Goal: Find specific page/section: Find specific page/section

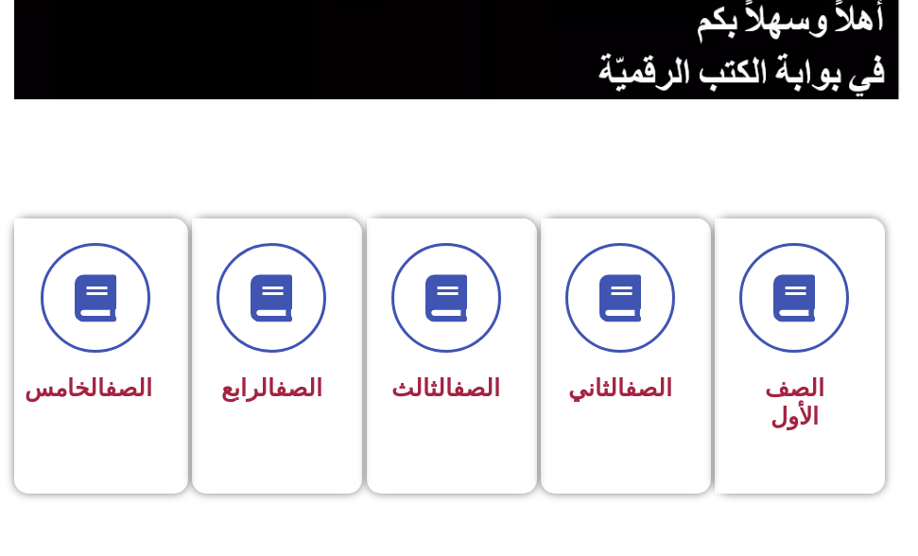
scroll to position [378, 0]
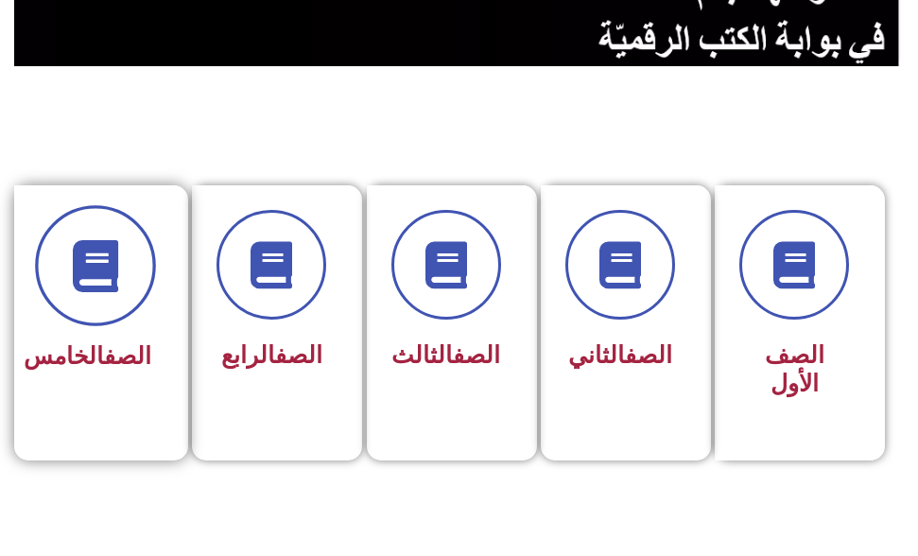
click at [121, 284] on icon at bounding box center [96, 265] width 52 height 52
click at [61, 262] on span at bounding box center [95, 265] width 121 height 121
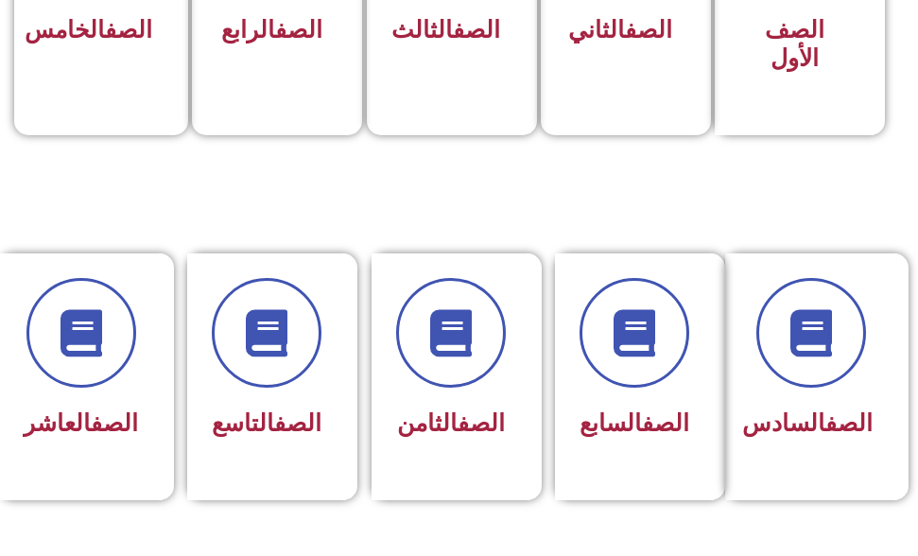
scroll to position [595, 0]
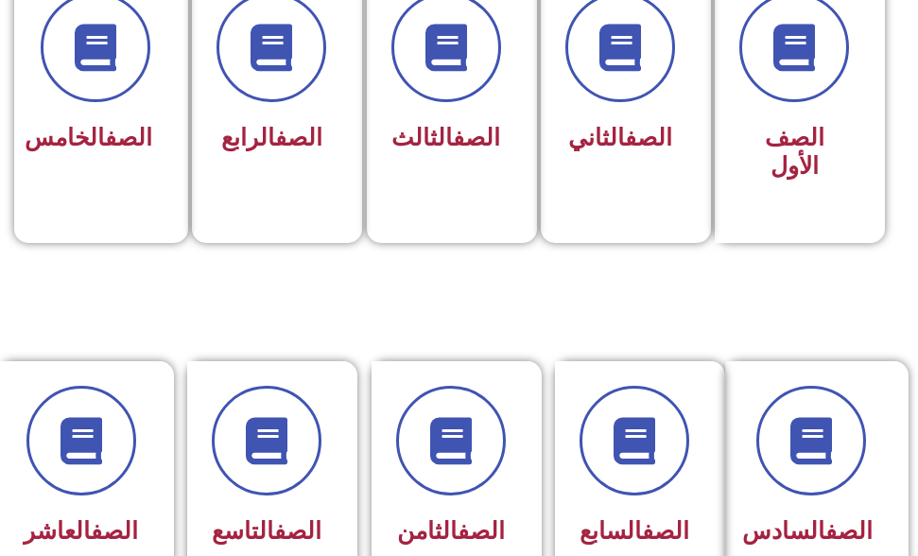
click at [138, 265] on section "الصف الأول الصف الثاني الصف الثالث الصف الرابع الصف الخامس" at bounding box center [459, 94] width 918 height 488
click at [78, 163] on div "الصف الخامس" at bounding box center [96, 139] width 112 height 45
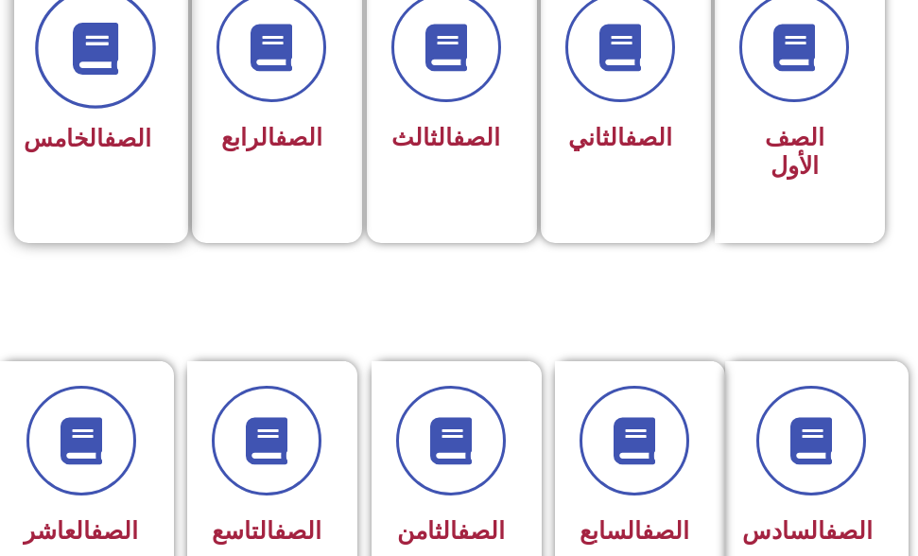
drag, startPoint x: 67, startPoint y: 60, endPoint x: 73, endPoint y: 86, distance: 26.1
click at [69, 80] on span at bounding box center [95, 48] width 121 height 121
click at [73, 86] on span at bounding box center [95, 48] width 121 height 121
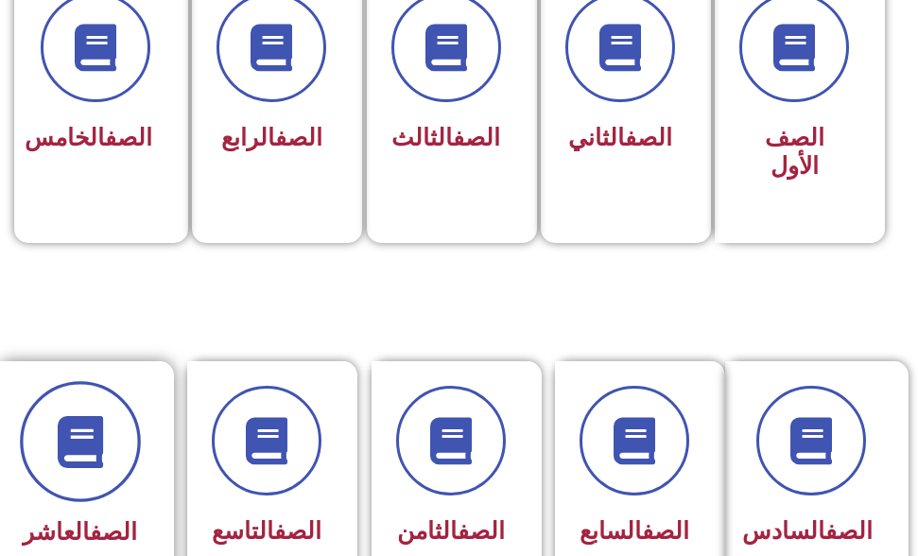
click at [65, 440] on icon at bounding box center [80, 441] width 52 height 52
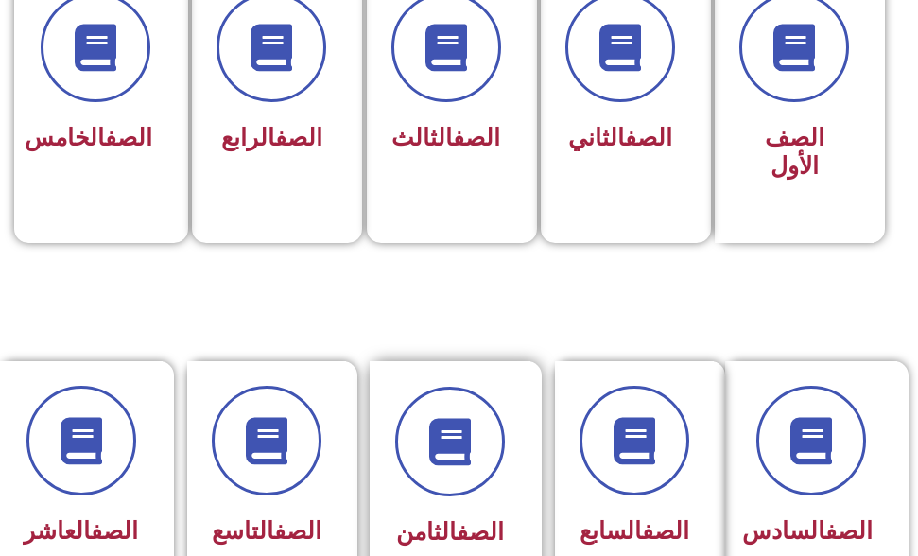
drag, startPoint x: 289, startPoint y: 473, endPoint x: 382, endPoint y: 506, distance: 98.0
click at [353, 506] on div "الصف التاسع" at bounding box center [272, 485] width 170 height 249
drag, startPoint x: 428, startPoint y: 435, endPoint x: 768, endPoint y: 272, distance: 377.1
click at [559, 436] on div "الصف السادس الصف السابع الصف الثامن الصف التاسع الصف العاشر" at bounding box center [459, 484] width 918 height 247
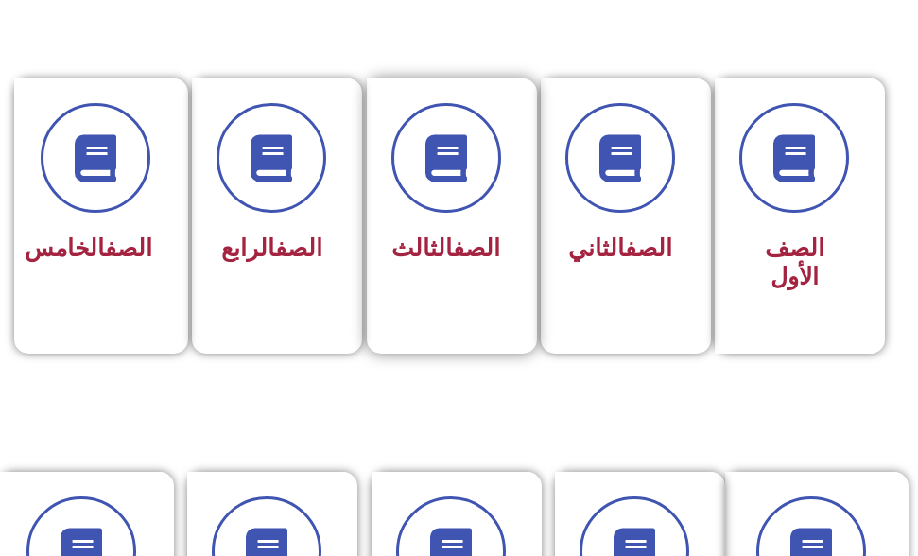
scroll to position [567, 0]
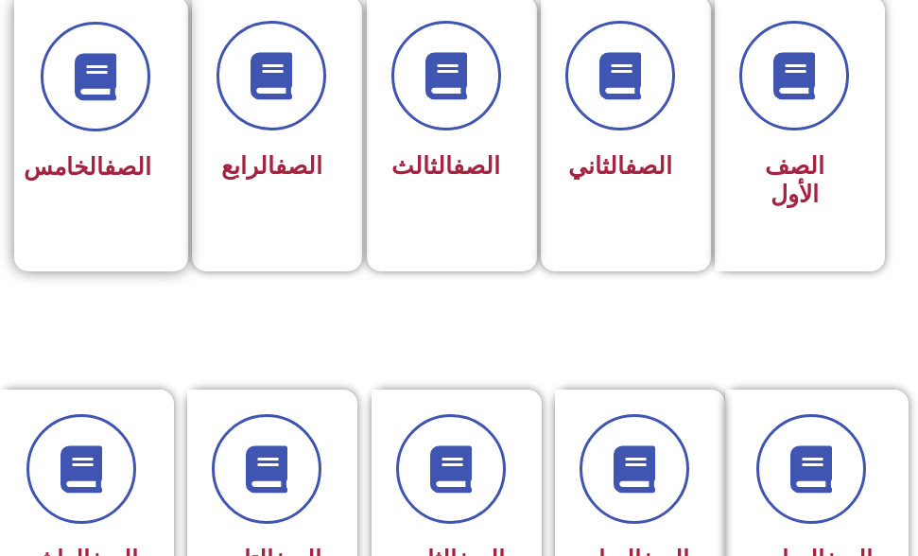
click at [51, 146] on div "الصف الخامس" at bounding box center [96, 168] width 112 height 45
click at [47, 146] on div "الصف الخامس" at bounding box center [96, 168] width 112 height 45
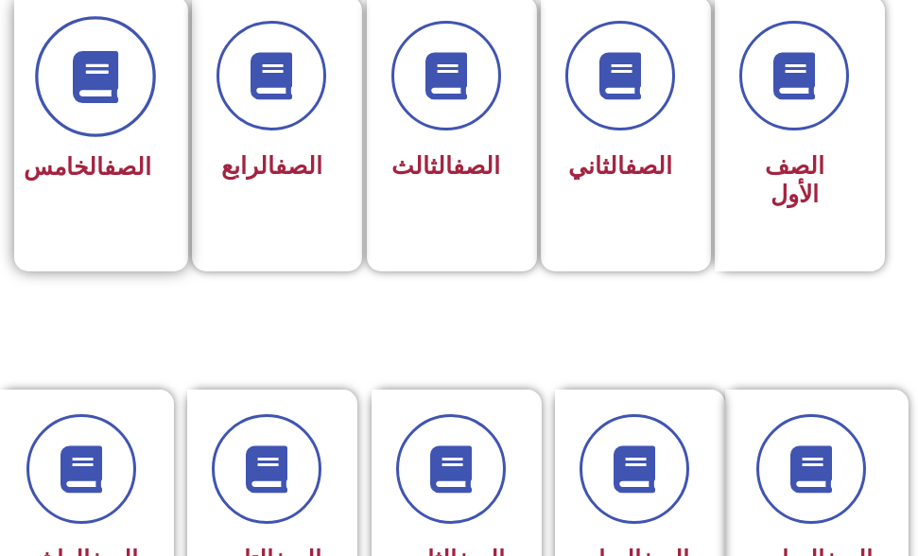
click at [100, 73] on icon at bounding box center [96, 76] width 52 height 52
click at [100, 74] on icon at bounding box center [96, 76] width 52 height 52
click at [105, 79] on icon at bounding box center [96, 76] width 52 height 52
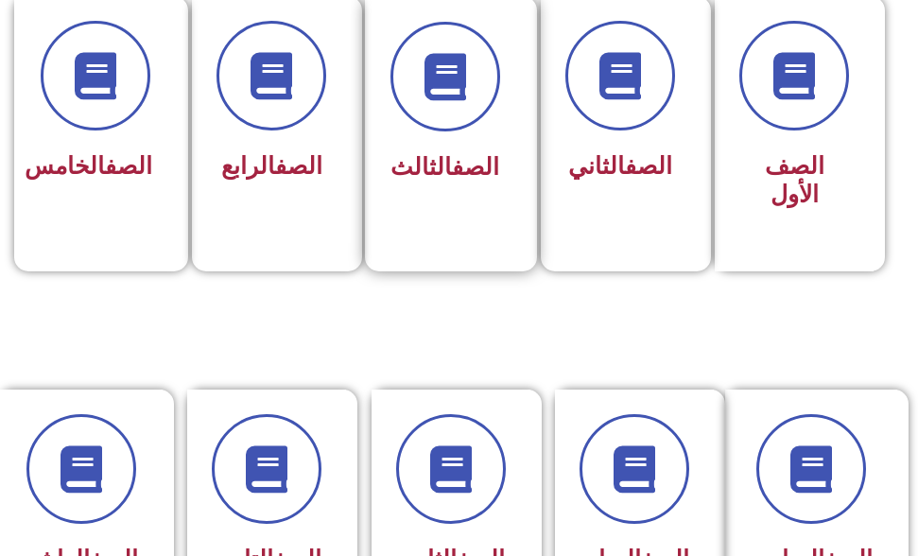
scroll to position [1053, 0]
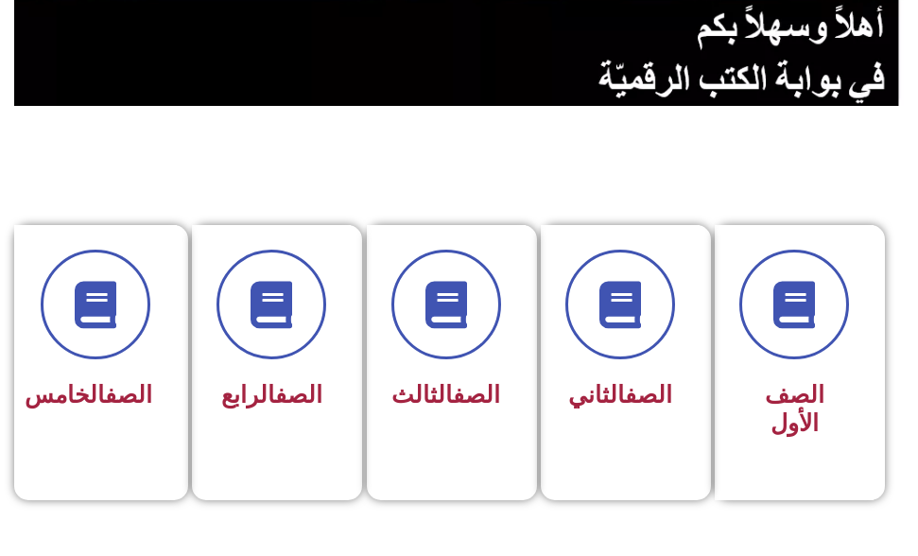
scroll to position [378, 0]
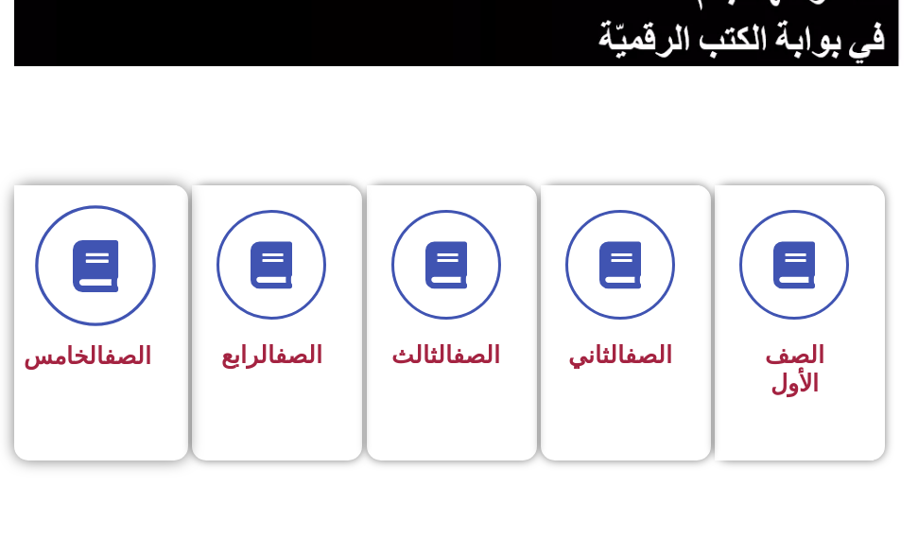
click at [140, 295] on span at bounding box center [95, 265] width 121 height 121
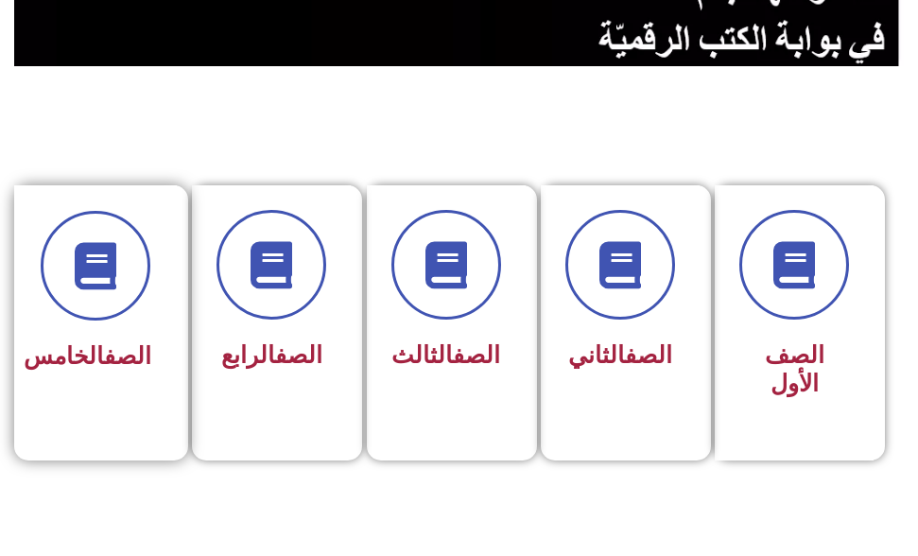
click at [141, 308] on div at bounding box center [96, 266] width 112 height 110
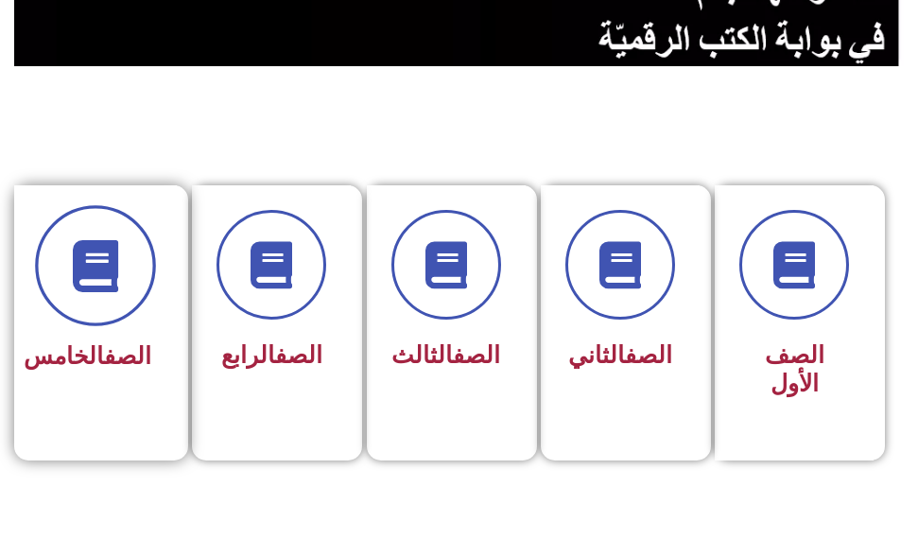
click at [141, 304] on div at bounding box center [96, 266] width 112 height 110
click at [140, 301] on span at bounding box center [95, 265] width 121 height 121
click at [137, 294] on span at bounding box center [95, 265] width 121 height 121
drag, startPoint x: 139, startPoint y: 299, endPoint x: 133, endPoint y: 285, distance: 14.4
click at [136, 292] on span at bounding box center [95, 265] width 121 height 121
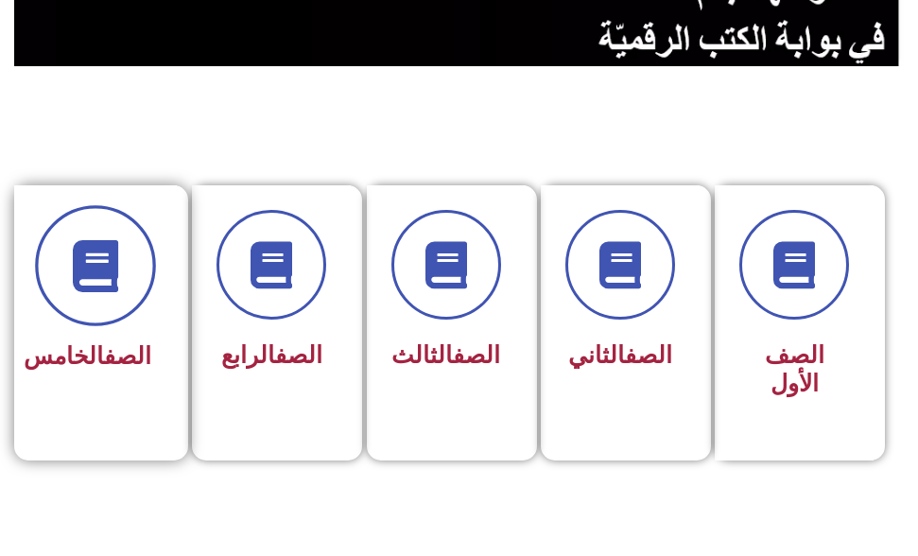
drag, startPoint x: 142, startPoint y: 304, endPoint x: 132, endPoint y: 286, distance: 20.3
click at [136, 293] on span at bounding box center [95, 265] width 121 height 121
click at [137, 298] on span at bounding box center [95, 265] width 121 height 121
drag, startPoint x: 142, startPoint y: 307, endPoint x: 134, endPoint y: 298, distance: 12.1
click at [137, 298] on span at bounding box center [95, 265] width 121 height 121
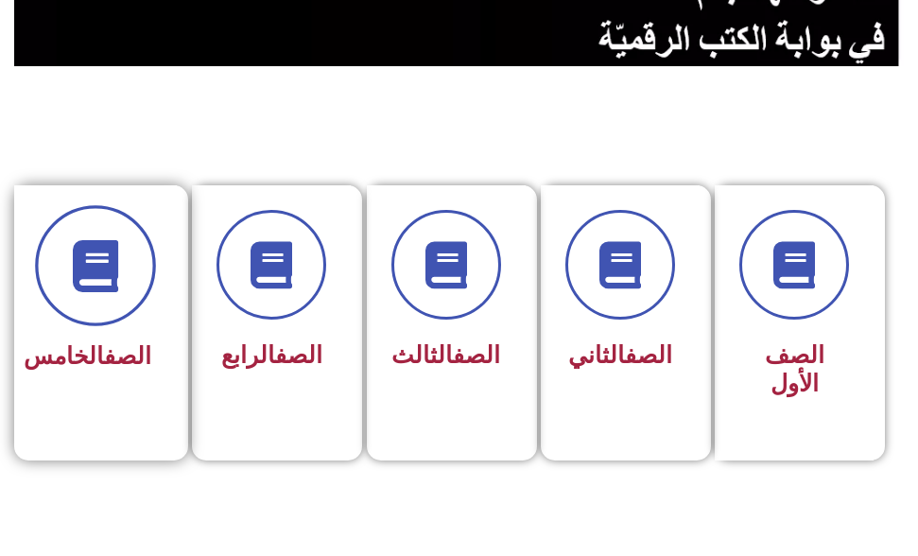
click at [137, 300] on span at bounding box center [95, 265] width 121 height 121
click at [137, 302] on span at bounding box center [95, 265] width 121 height 121
click at [137, 303] on span at bounding box center [95, 265] width 121 height 121
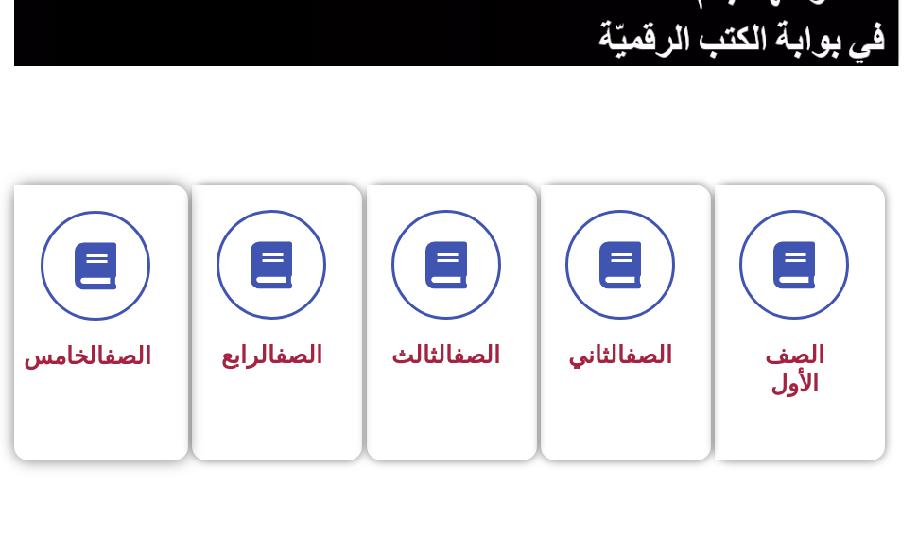
click at [104, 349] on link "الصف" at bounding box center [127, 355] width 47 height 27
click at [104, 352] on link "الصف" at bounding box center [127, 355] width 47 height 27
click at [104, 349] on link "الصف" at bounding box center [127, 355] width 47 height 27
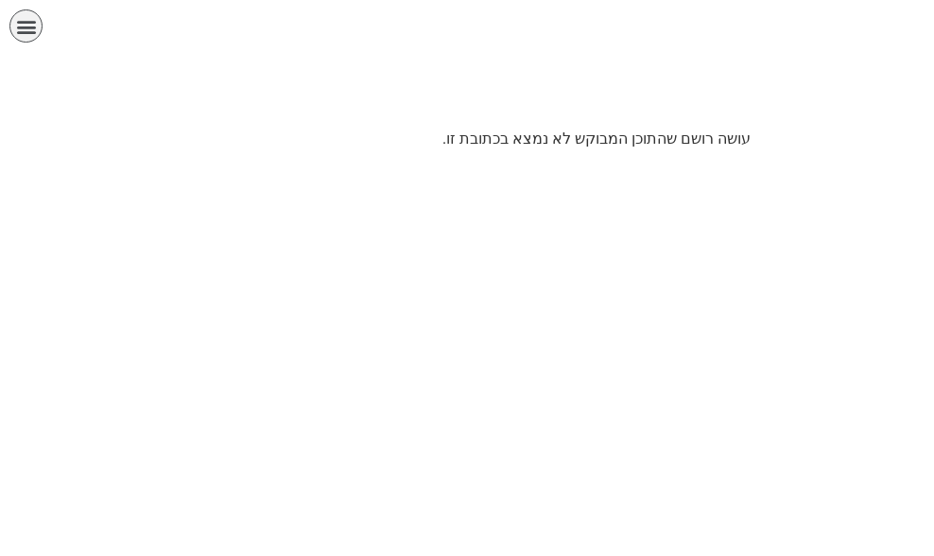
scroll to position [0, 37]
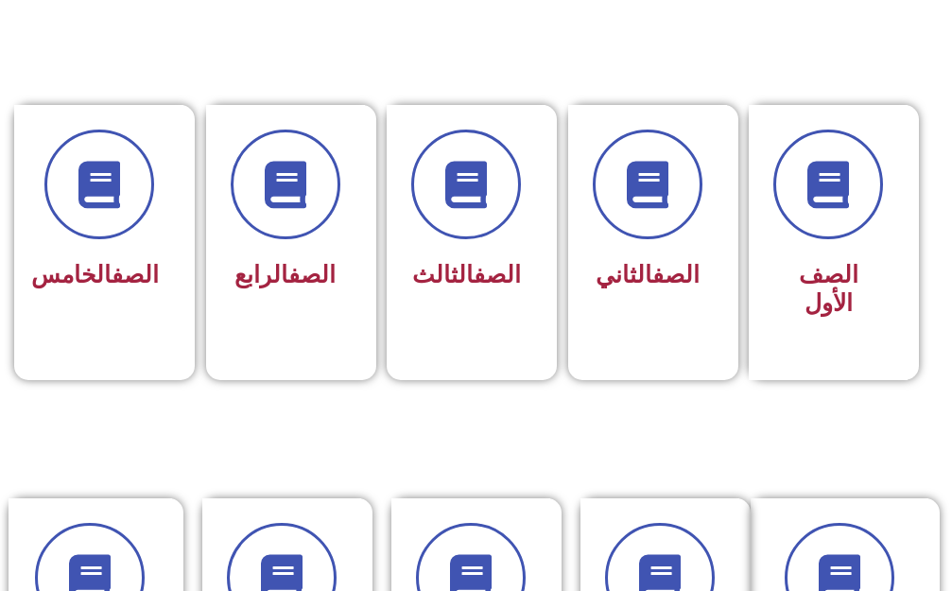
scroll to position [473, 0]
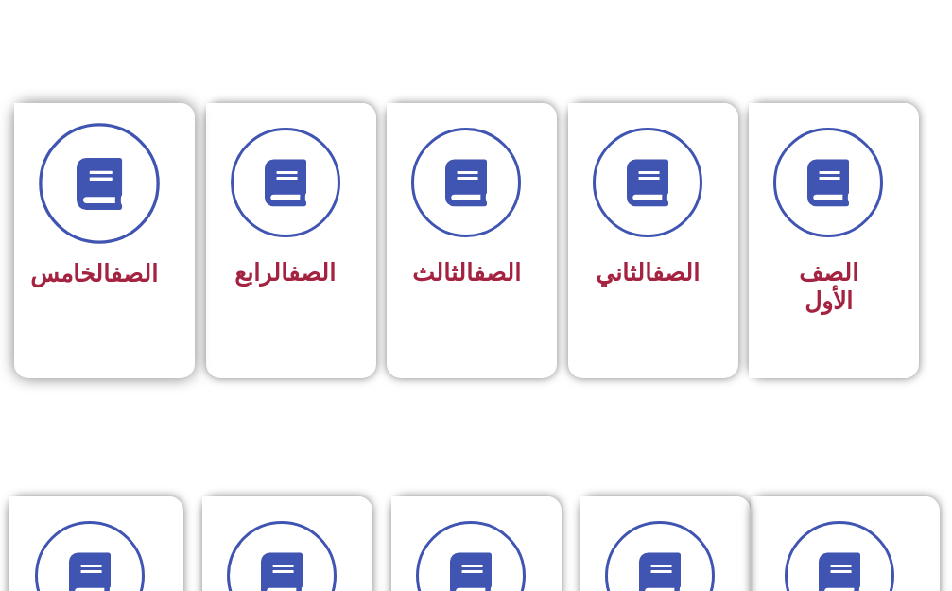
click at [105, 231] on span at bounding box center [99, 183] width 121 height 121
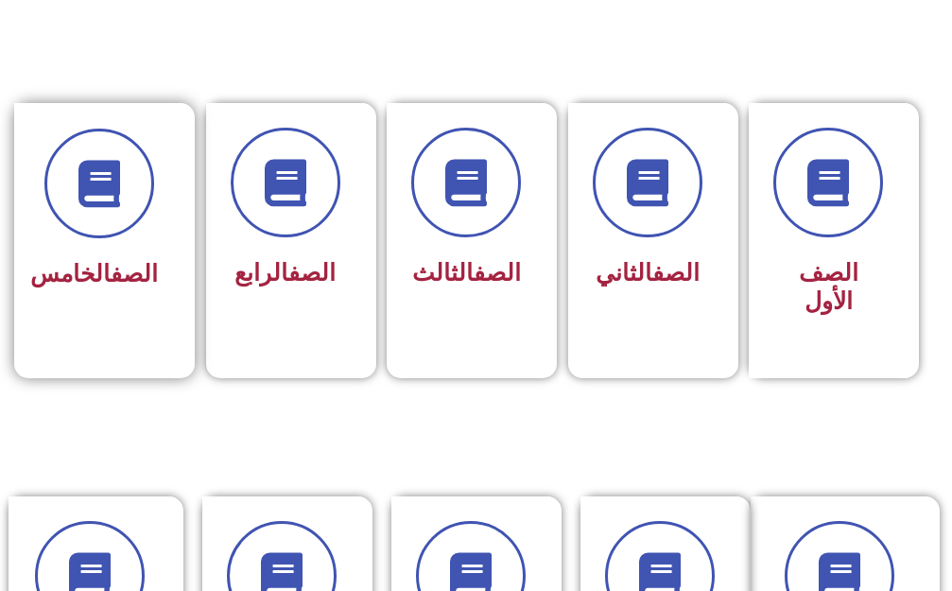
click at [111, 287] on span "الصف الخامس" at bounding box center [94, 273] width 128 height 27
drag, startPoint x: 112, startPoint y: 301, endPoint x: 141, endPoint y: 327, distance: 38.9
click at [137, 314] on div "الصف الخامس" at bounding box center [98, 227] width 169 height 249
click at [146, 349] on div "الصف الخامس" at bounding box center [98, 227] width 169 height 249
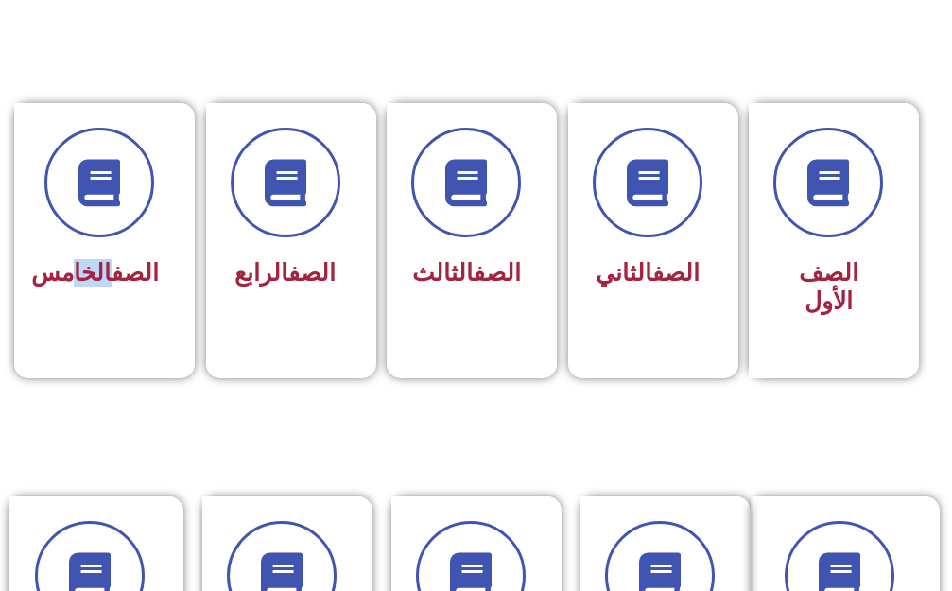
drag, startPoint x: 103, startPoint y: 335, endPoint x: 624, endPoint y: 401, distance: 524.8
click at [212, 333] on div "الصف الرابع" at bounding box center [284, 227] width 161 height 249
drag, startPoint x: 212, startPoint y: 333, endPoint x: 261, endPoint y: 326, distance: 49.6
click at [260, 326] on div "الصف الرابع" at bounding box center [284, 227] width 161 height 249
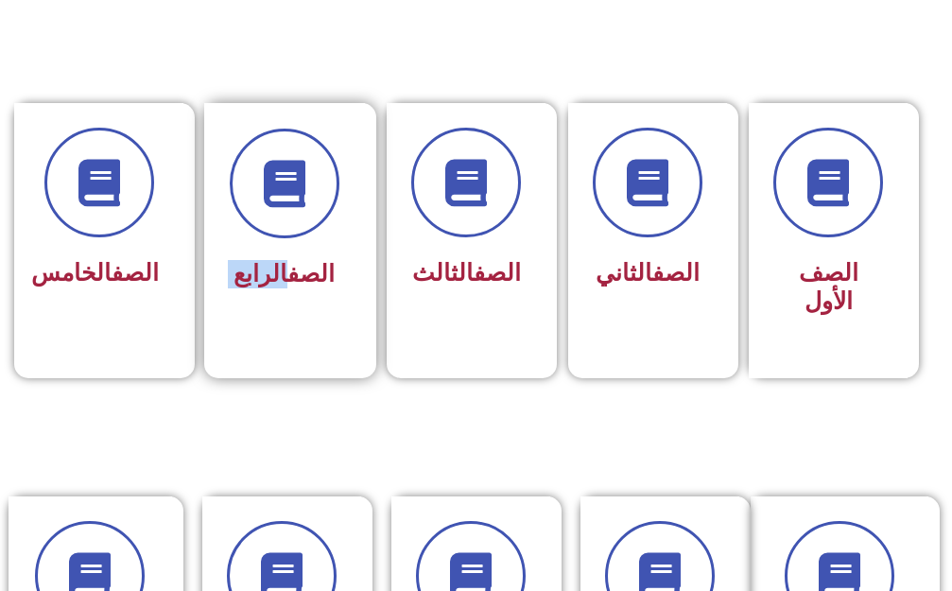
click at [261, 326] on div "الصف الرابع" at bounding box center [284, 227] width 161 height 249
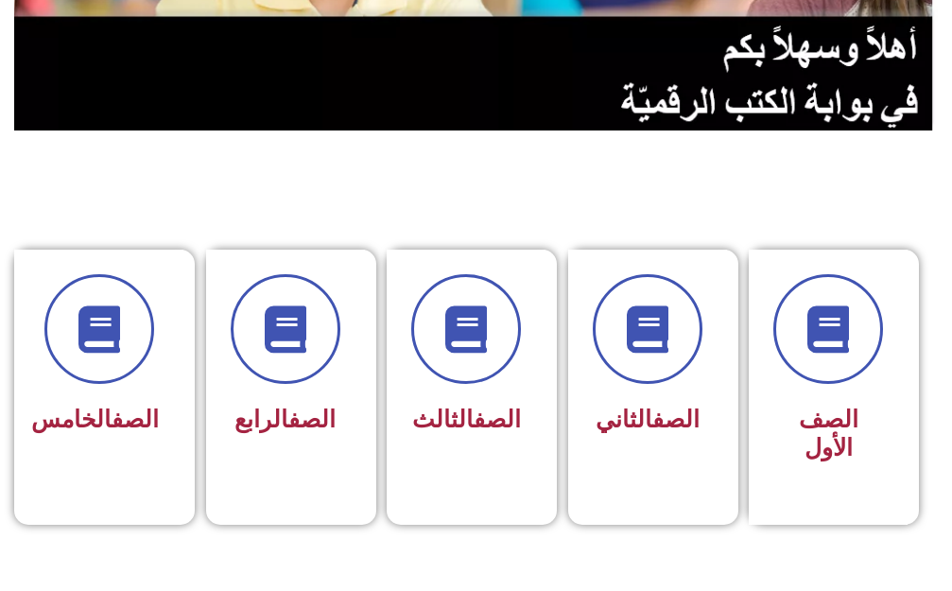
scroll to position [284, 0]
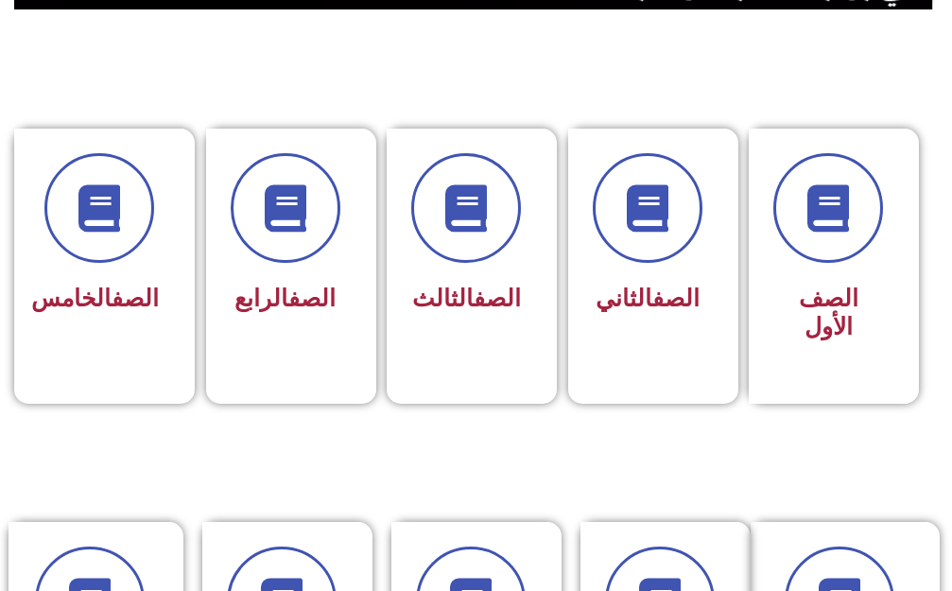
scroll to position [473, 0]
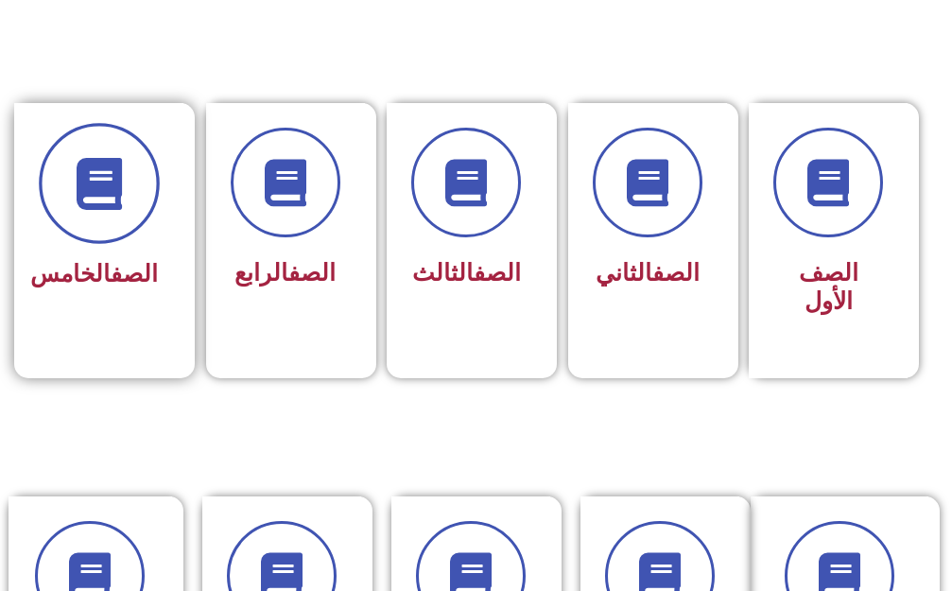
click at [89, 198] on icon at bounding box center [99, 183] width 52 height 52
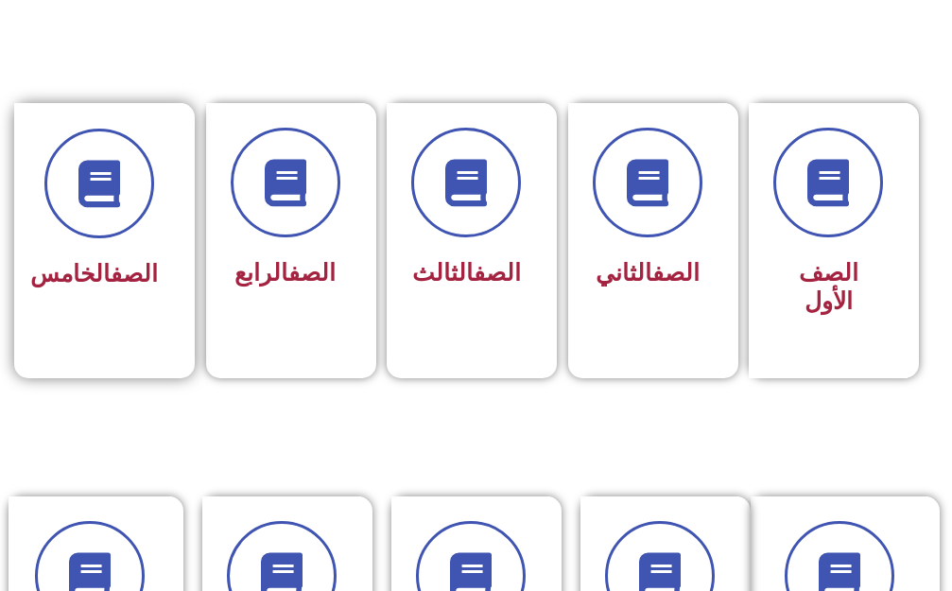
click at [80, 260] on h3 "الصف الخامس" at bounding box center [99, 274] width 118 height 28
click at [111, 260] on link "الصف" at bounding box center [134, 273] width 47 height 27
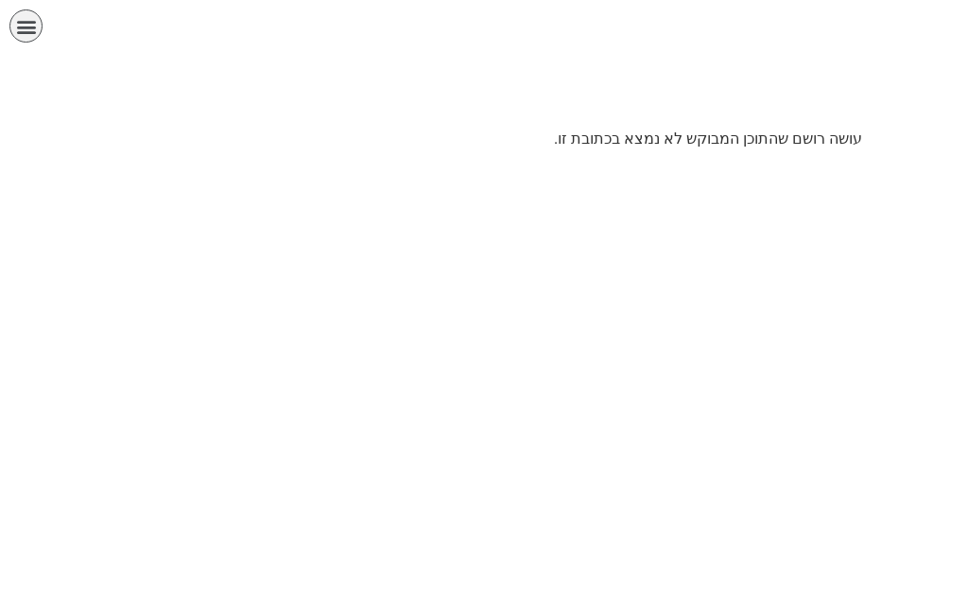
scroll to position [0, 37]
click at [649, 163] on html "الصفحة الرئيسية الصف الأول الصف الثاني الصف الثالث الصف الرابع الصف الخامس الصف…" at bounding box center [484, 81] width 968 height 163
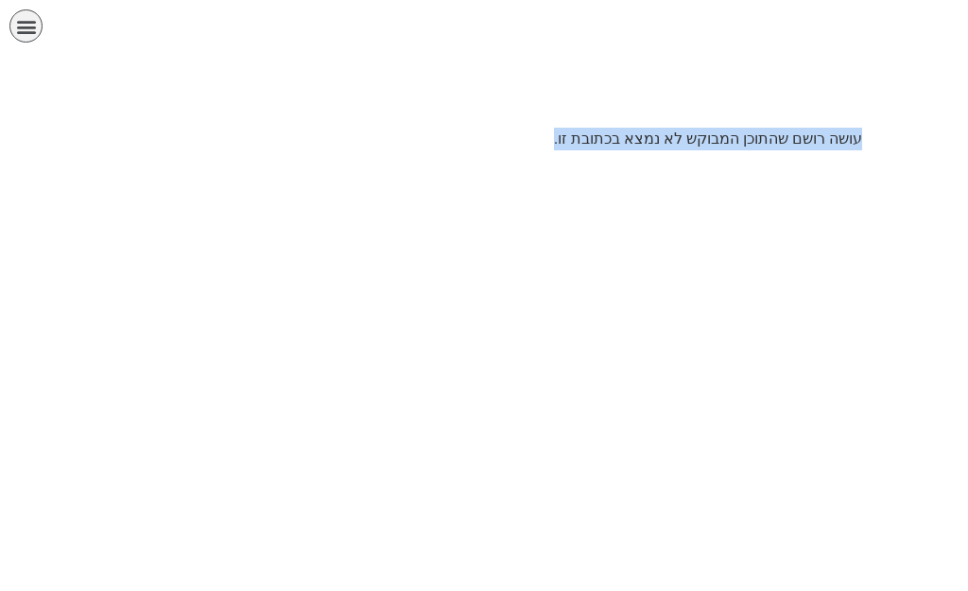
drag, startPoint x: 543, startPoint y: 131, endPoint x: 899, endPoint y: 200, distance: 362.0
click at [899, 163] on html "الصفحة الرئيسية الصف الأول الصف الثاني الصف الثالث الصف الرابع الصف الخامس الصف…" at bounding box center [484, 81] width 968 height 163
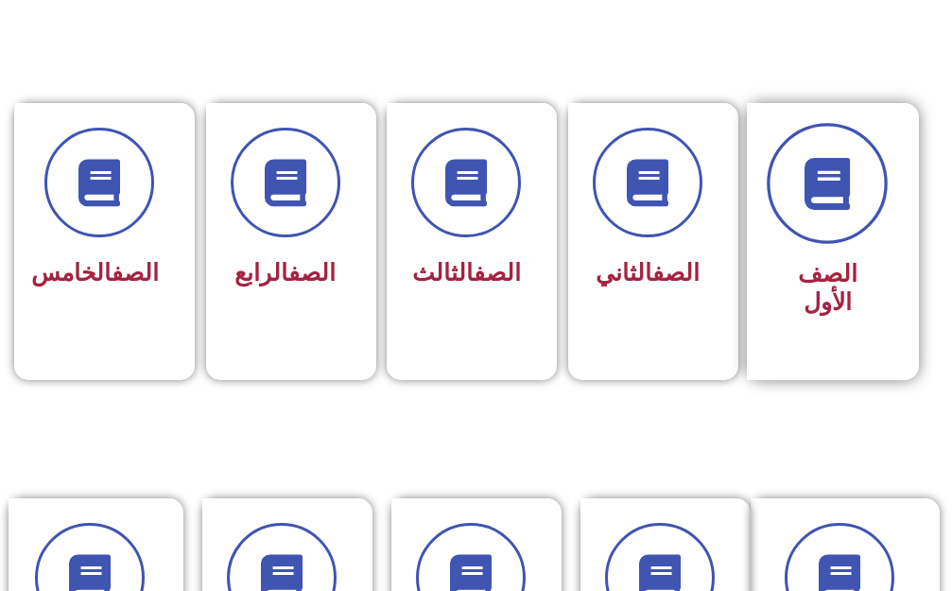
scroll to position [0, 37]
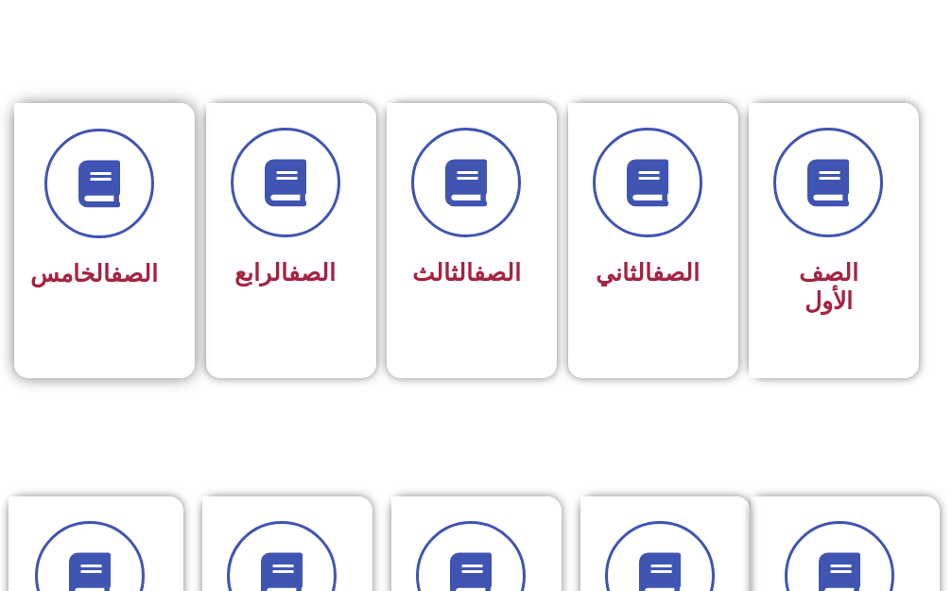
click at [91, 287] on span "الصف الخامس" at bounding box center [94, 273] width 128 height 27
click at [93, 287] on span "الصف الخامس" at bounding box center [94, 273] width 128 height 27
click at [93, 286] on span "الصف الخامس" at bounding box center [94, 273] width 128 height 27
click at [93, 285] on span "الصف الخامس" at bounding box center [94, 273] width 128 height 27
click at [93, 283] on span "الصف الخامس" at bounding box center [94, 273] width 128 height 27
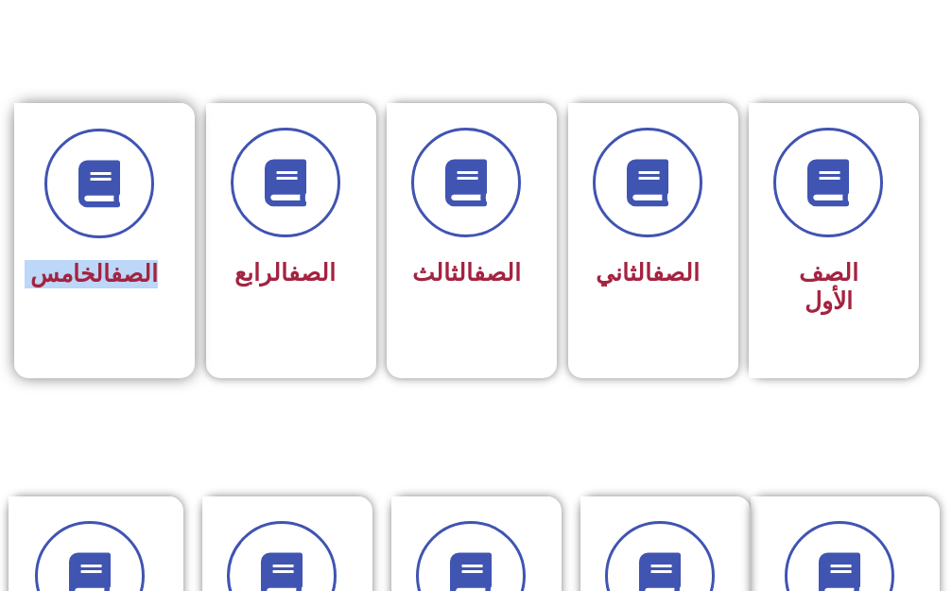
click at [95, 275] on span "الصف الخامس" at bounding box center [94, 273] width 128 height 27
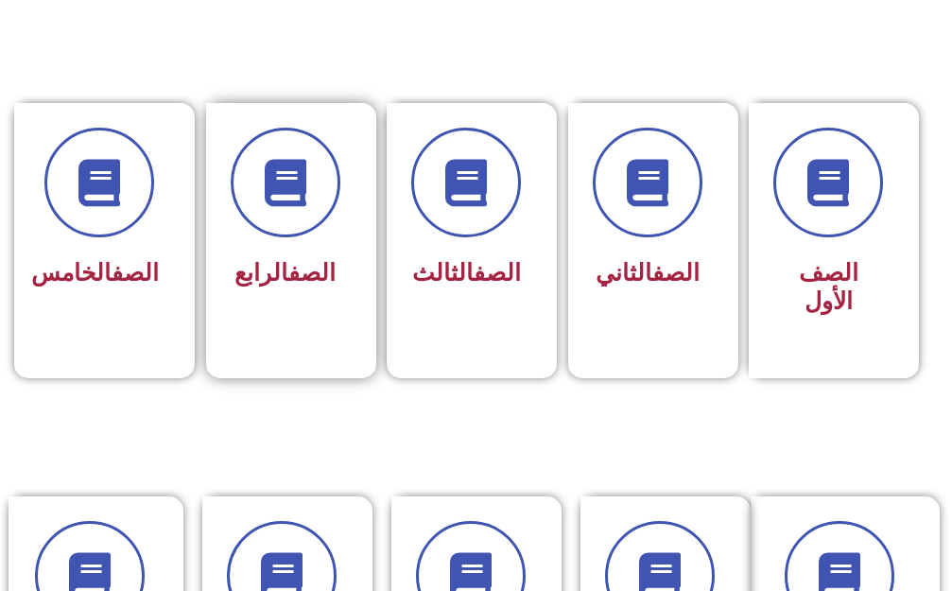
drag, startPoint x: 391, startPoint y: 160, endPoint x: 375, endPoint y: 165, distance: 17.0
click at [375, 165] on div "الصف الأول الصف الثاني الصف الثالث الصف الرابع الصف الخامس" at bounding box center [476, 240] width 904 height 275
click at [354, 172] on div "الصف الرابع" at bounding box center [284, 227] width 161 height 249
drag, startPoint x: 152, startPoint y: 250, endPoint x: 115, endPoint y: 261, distance: 38.3
click at [119, 260] on div "الصف الخامس" at bounding box center [98, 227] width 169 height 249
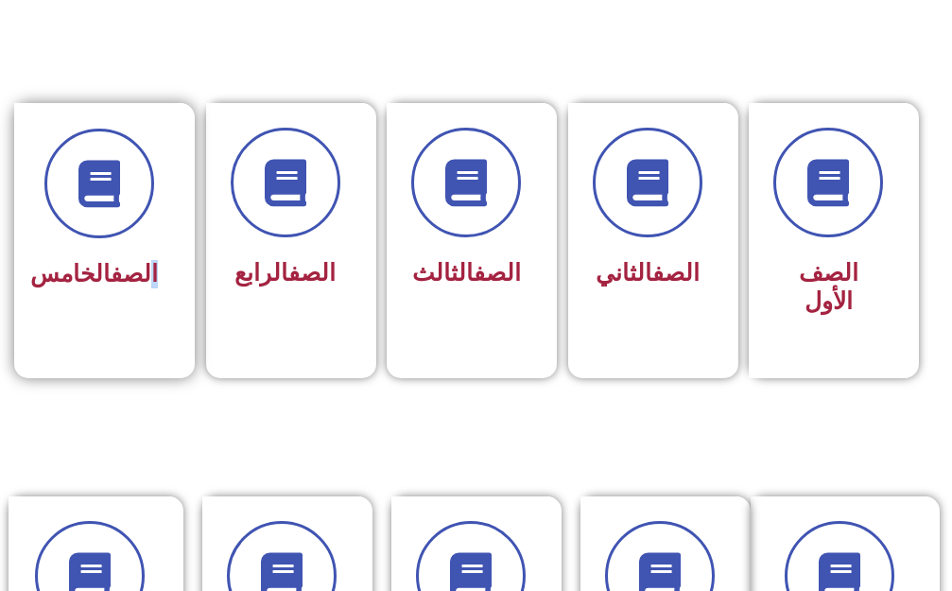
click at [129, 260] on h3 "الصف الخامس" at bounding box center [99, 274] width 118 height 28
click at [126, 260] on h3 "الصف الخامس" at bounding box center [99, 274] width 118 height 28
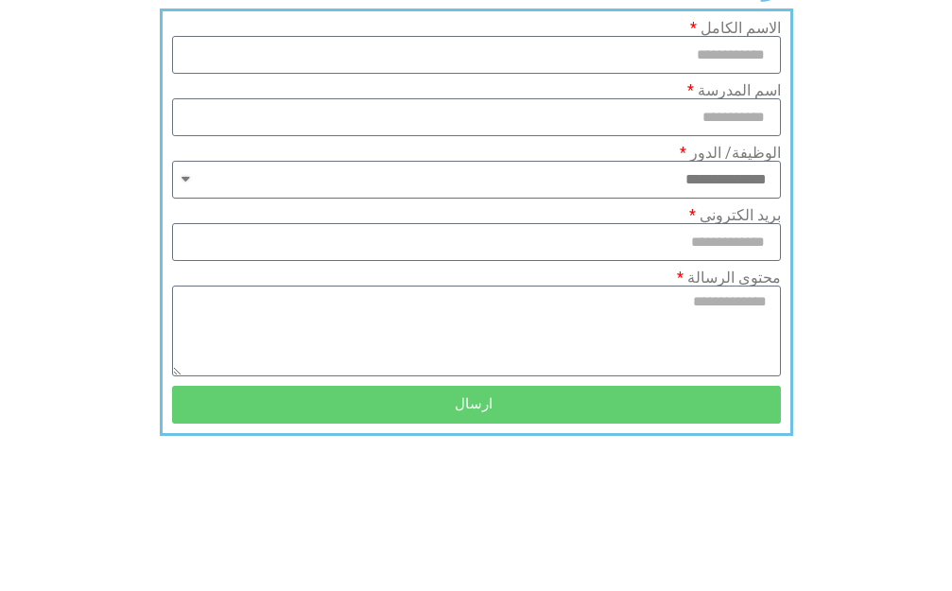
scroll to position [1707, 0]
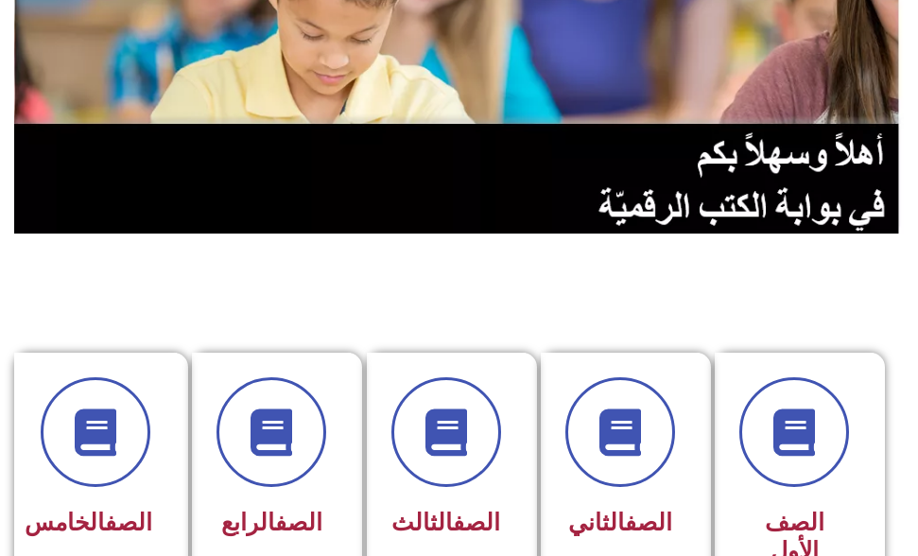
scroll to position [378, 0]
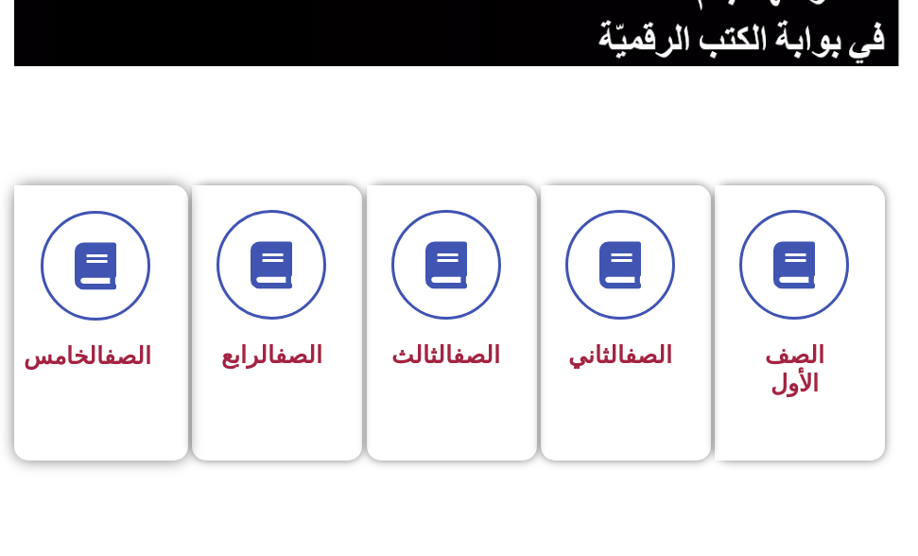
click at [104, 335] on div "الصف الخامس" at bounding box center [96, 357] width 112 height 45
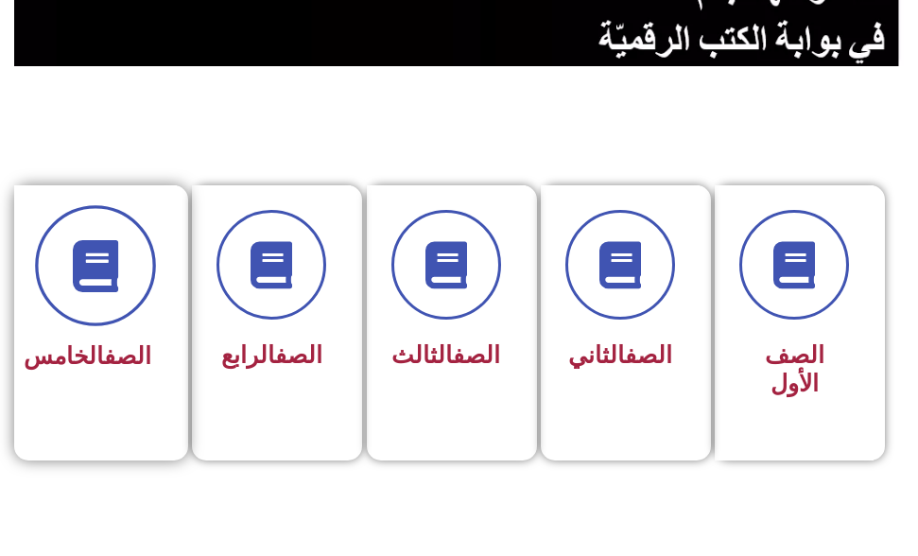
click at [93, 255] on icon at bounding box center [96, 265] width 52 height 52
click at [95, 254] on icon at bounding box center [96, 265] width 52 height 52
click at [95, 250] on icon at bounding box center [96, 265] width 52 height 52
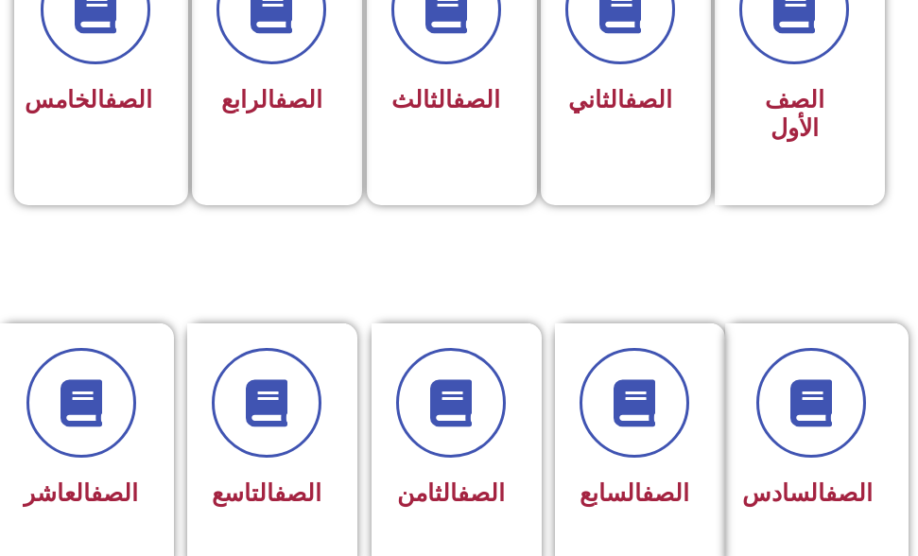
scroll to position [638, 0]
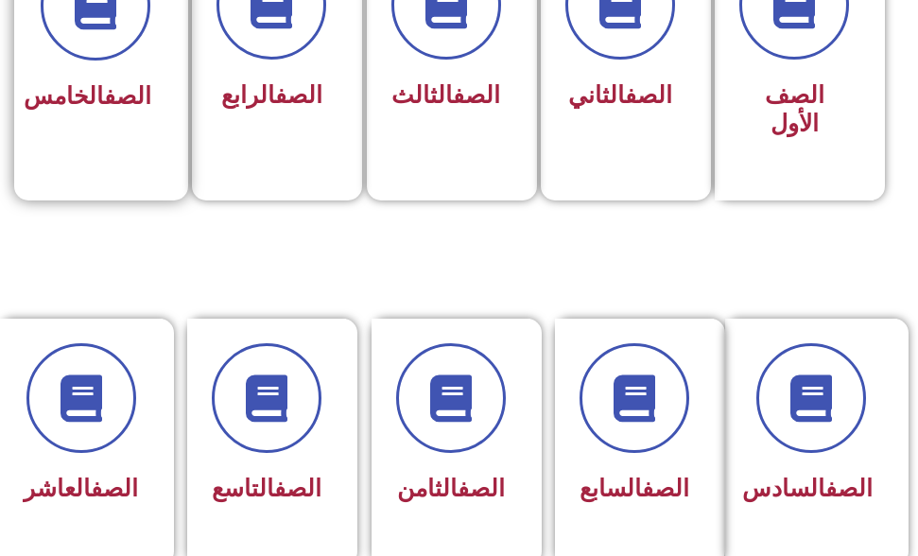
drag, startPoint x: 88, startPoint y: 133, endPoint x: 92, endPoint y: 124, distance: 10.2
click at [92, 120] on div "الصف الخامس" at bounding box center [96, 97] width 112 height 45
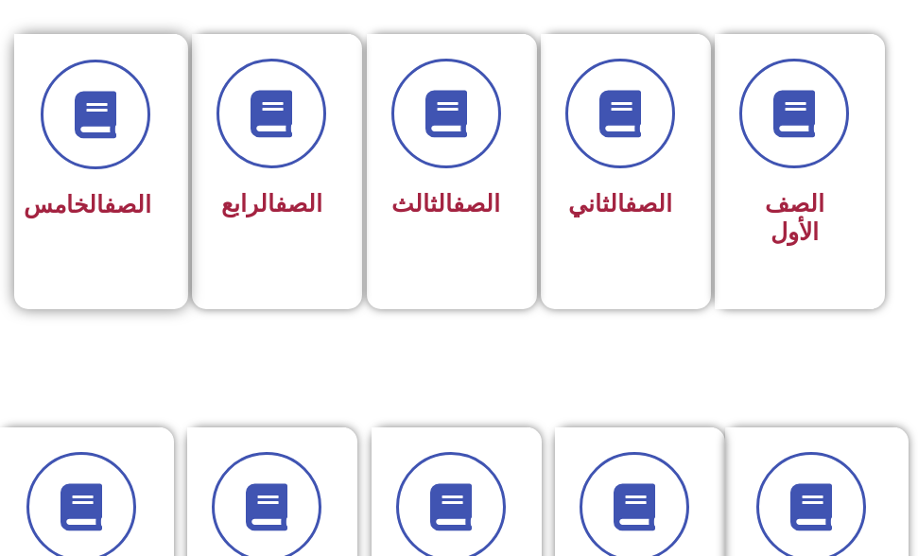
scroll to position [449, 0]
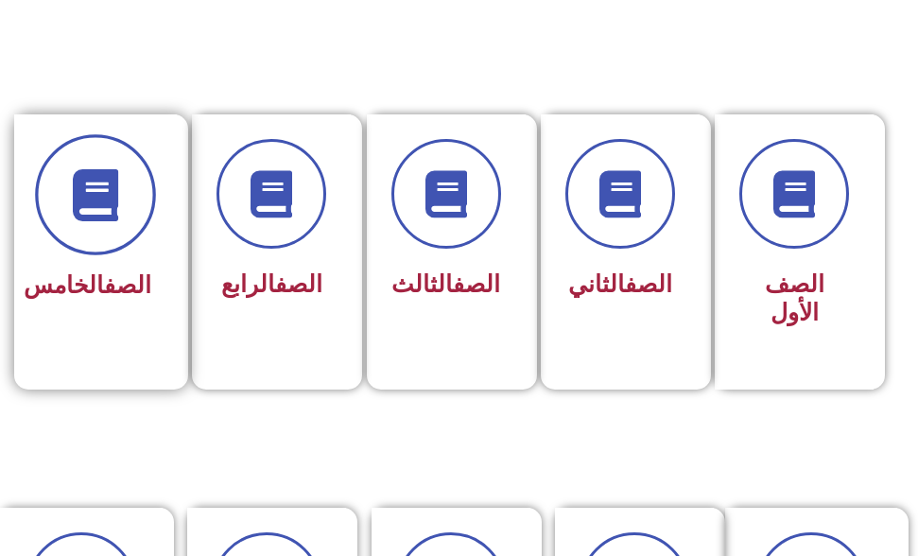
click at [111, 187] on icon at bounding box center [96, 194] width 52 height 52
click at [97, 171] on icon at bounding box center [96, 194] width 52 height 52
click at [100, 174] on icon at bounding box center [96, 194] width 52 height 52
click at [109, 170] on icon at bounding box center [96, 194] width 52 height 52
click at [129, 175] on span at bounding box center [95, 194] width 121 height 121
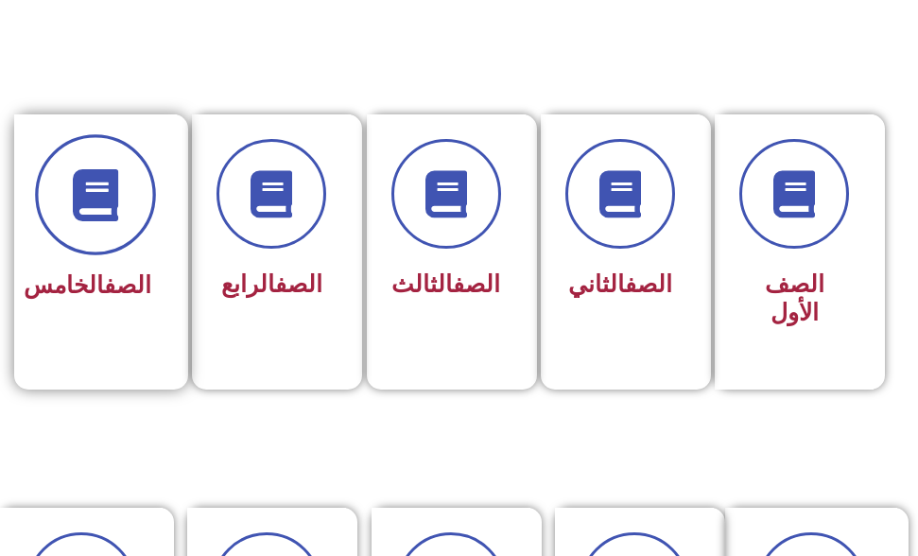
click at [130, 175] on span at bounding box center [95, 194] width 121 height 121
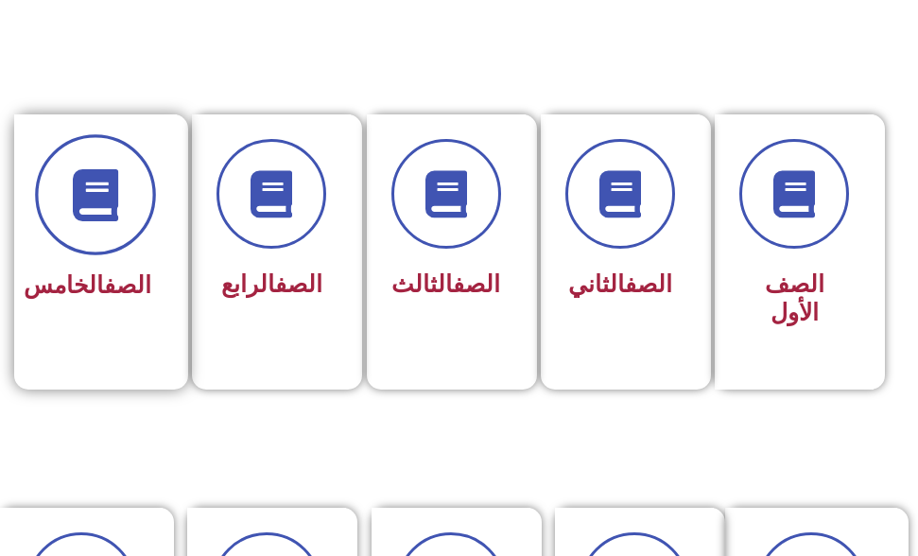
click at [130, 175] on span at bounding box center [95, 194] width 121 height 121
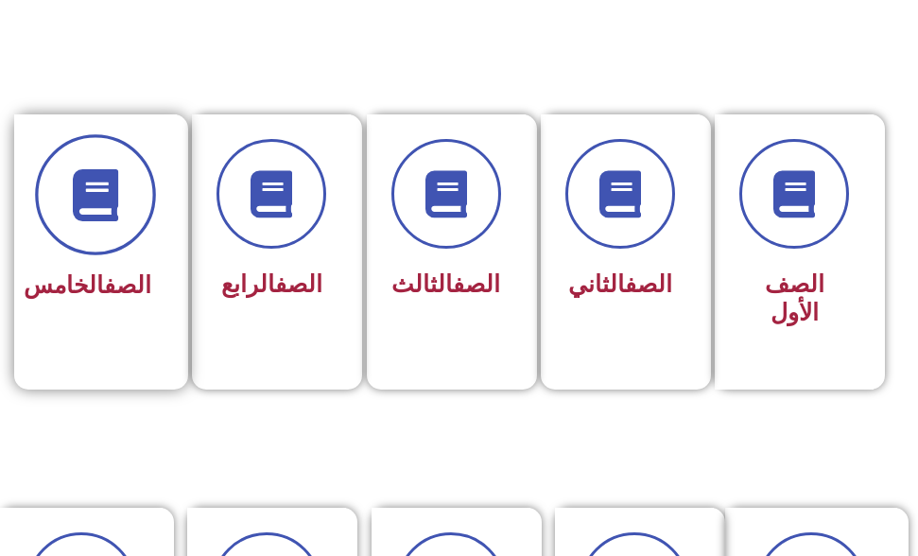
click at [130, 175] on span at bounding box center [95, 194] width 121 height 121
click at [120, 237] on span at bounding box center [95, 194] width 121 height 121
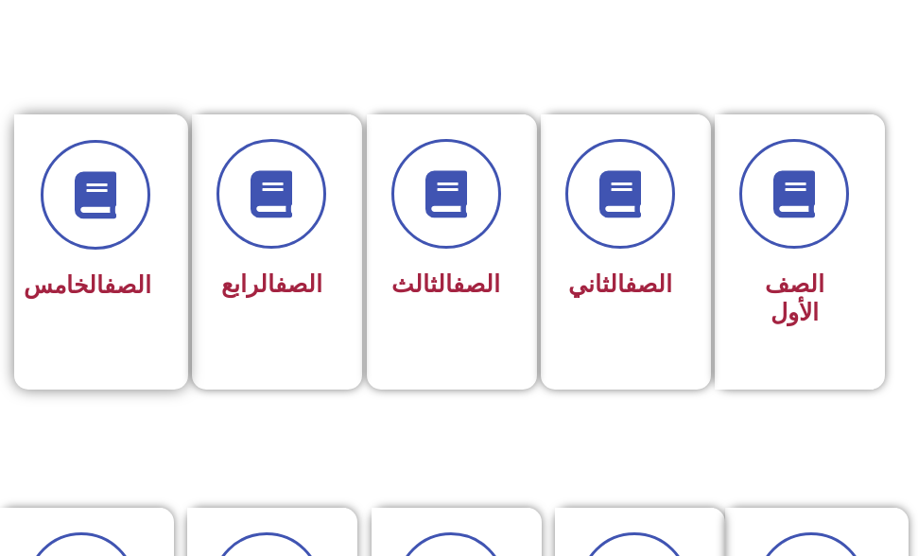
click at [104, 273] on link "الصف" at bounding box center [127, 284] width 47 height 27
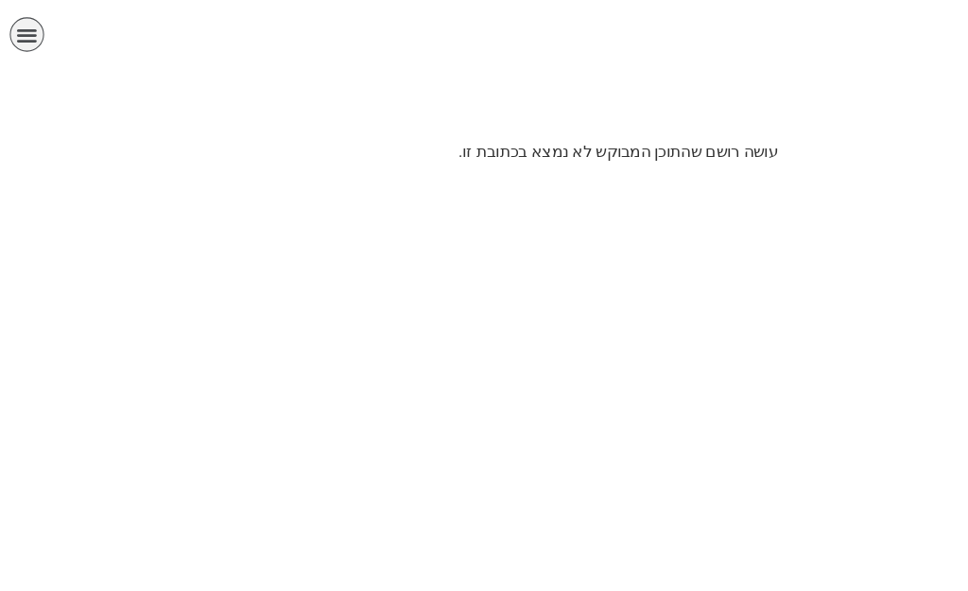
scroll to position [0, 37]
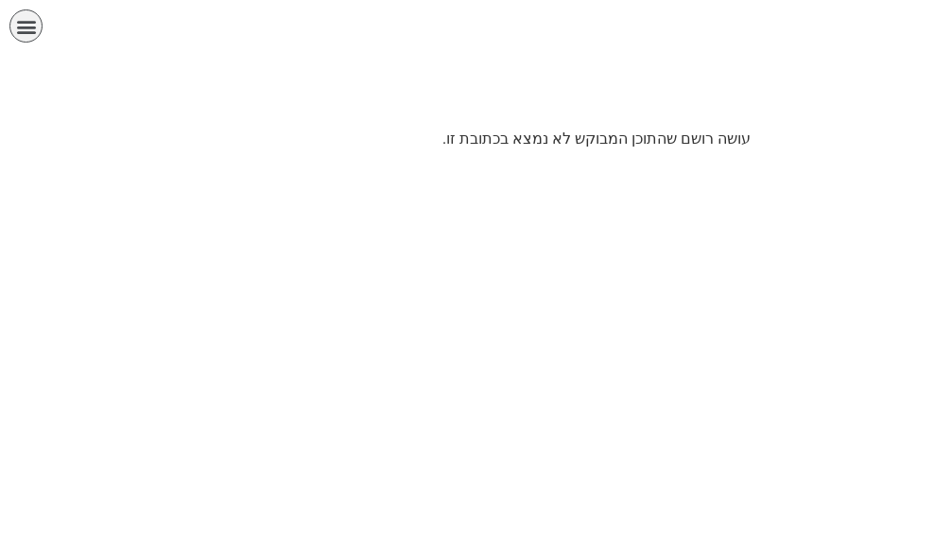
click at [468, 146] on p "עושה רושם שהתוכן המבוקש לא נמצא בכתובת זו." at bounding box center [466, 139] width 567 height 23
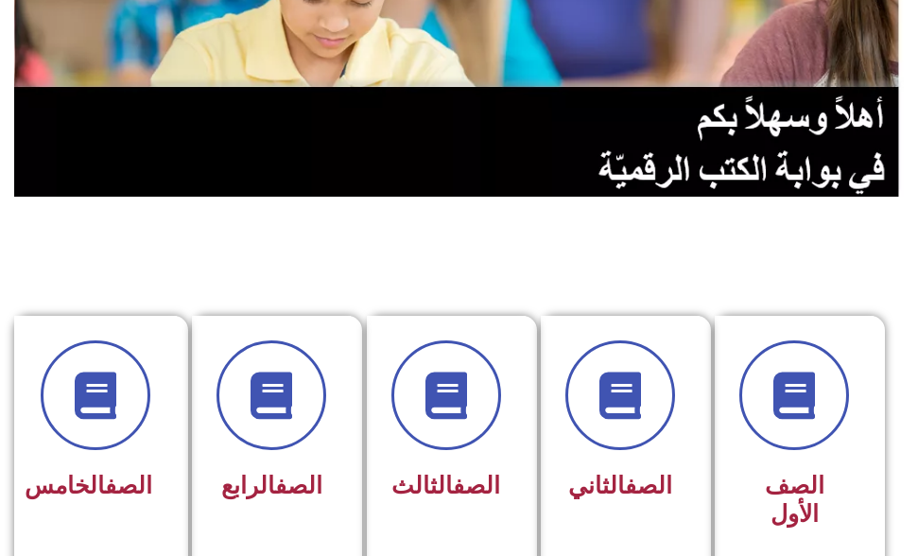
scroll to position [378, 0]
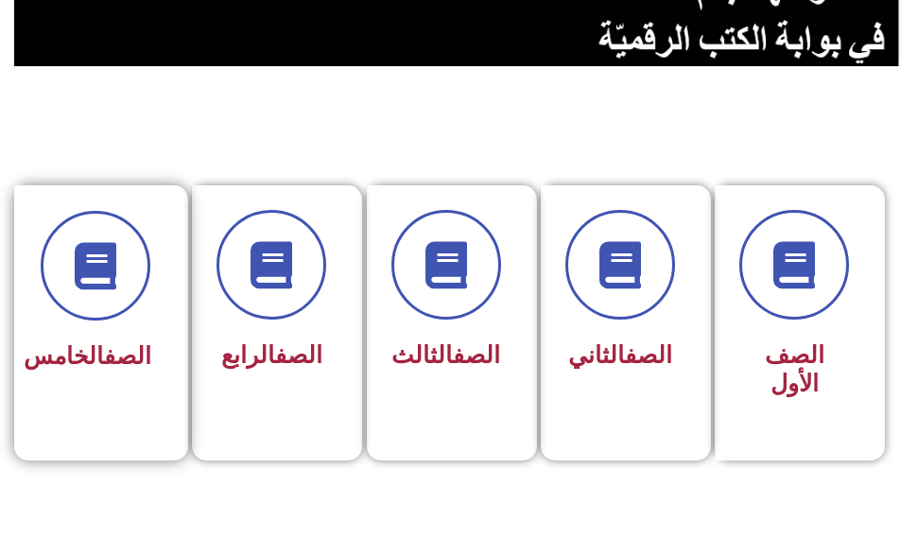
click at [100, 361] on span "الصف الخامس" at bounding box center [88, 355] width 128 height 27
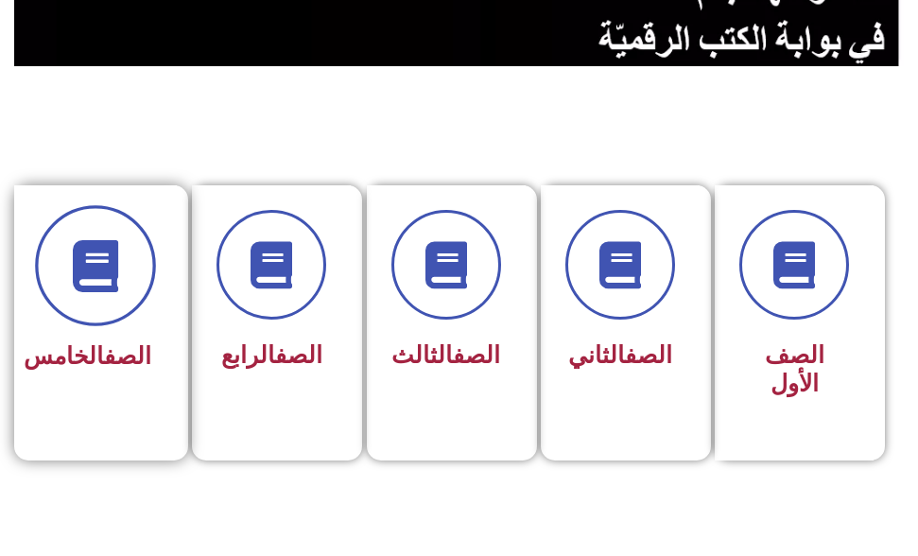
click at [98, 227] on span at bounding box center [95, 265] width 121 height 121
click at [98, 228] on span at bounding box center [95, 265] width 121 height 121
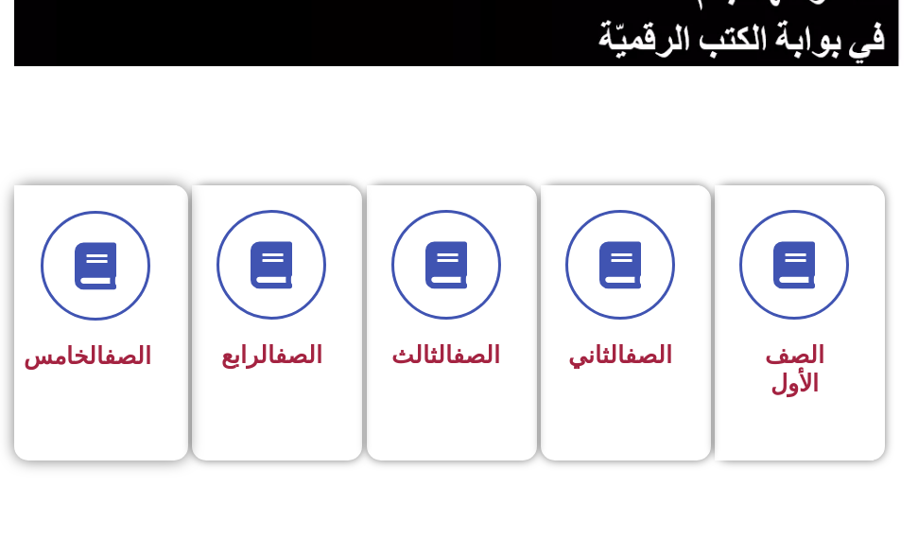
click at [113, 360] on span "الصف الخامس" at bounding box center [88, 355] width 128 height 27
click at [113, 361] on span "الصف الخامس" at bounding box center [88, 355] width 128 height 27
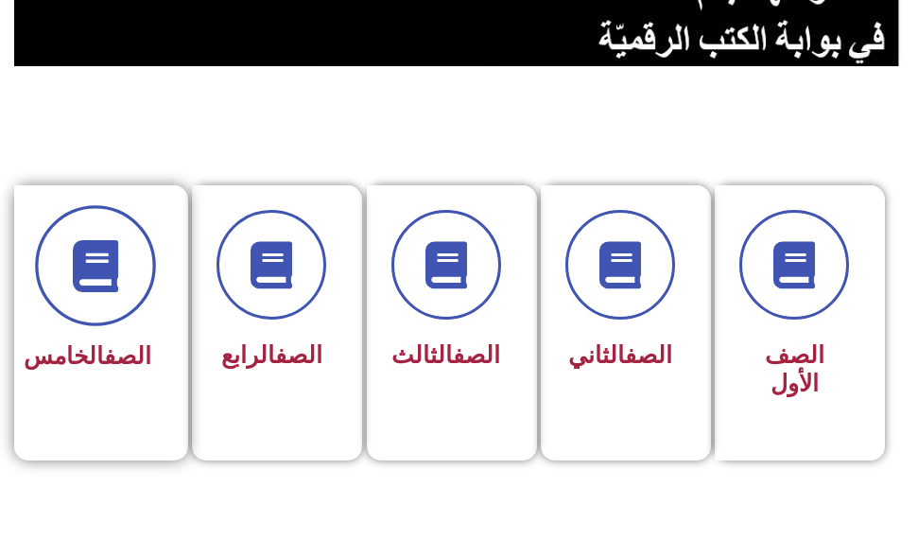
click at [73, 229] on span at bounding box center [95, 265] width 121 height 121
click at [72, 228] on span at bounding box center [95, 265] width 121 height 121
click at [85, 249] on icon at bounding box center [96, 265] width 52 height 52
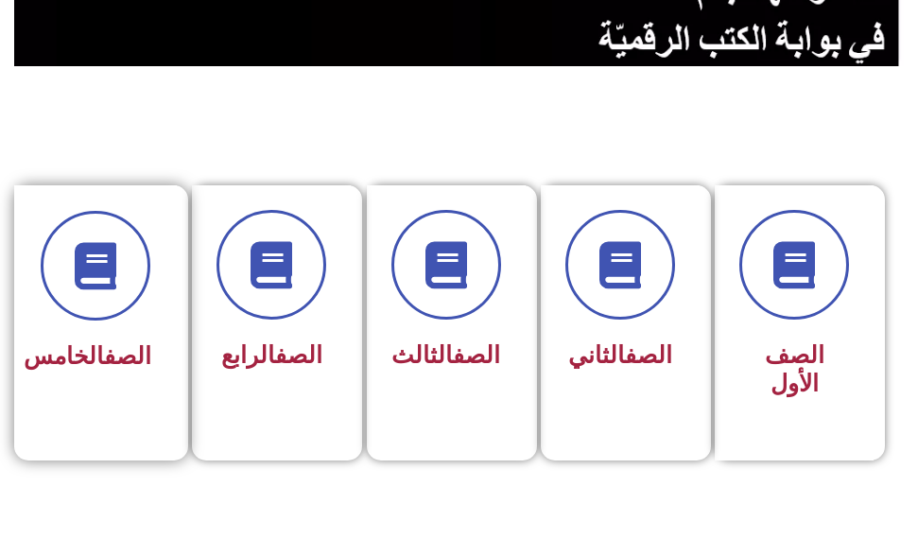
click at [112, 342] on link "الصف" at bounding box center [127, 355] width 47 height 27
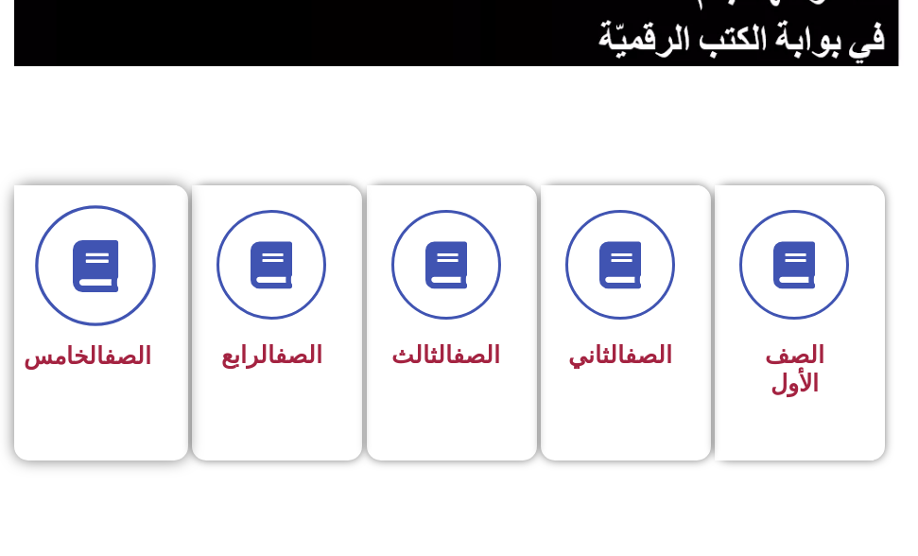
click at [102, 241] on icon at bounding box center [96, 265] width 52 height 52
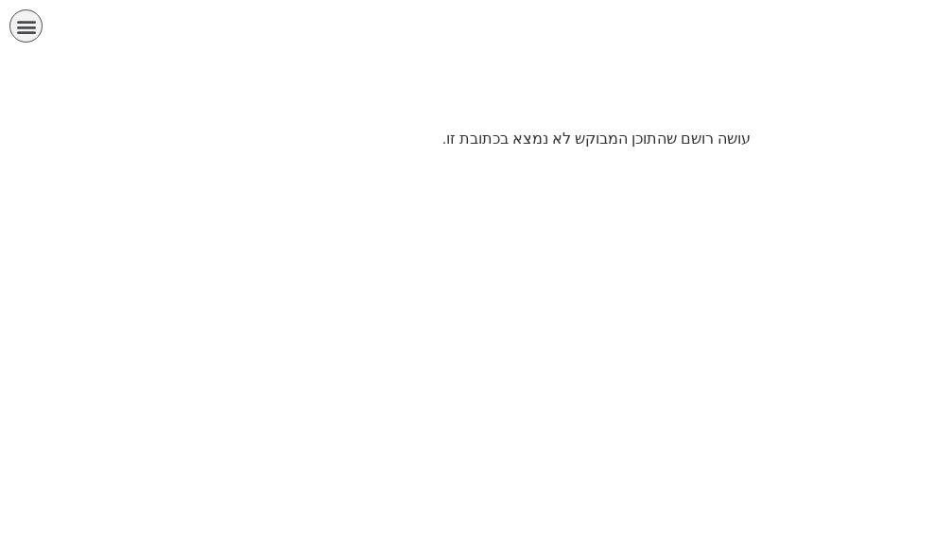
scroll to position [0, 37]
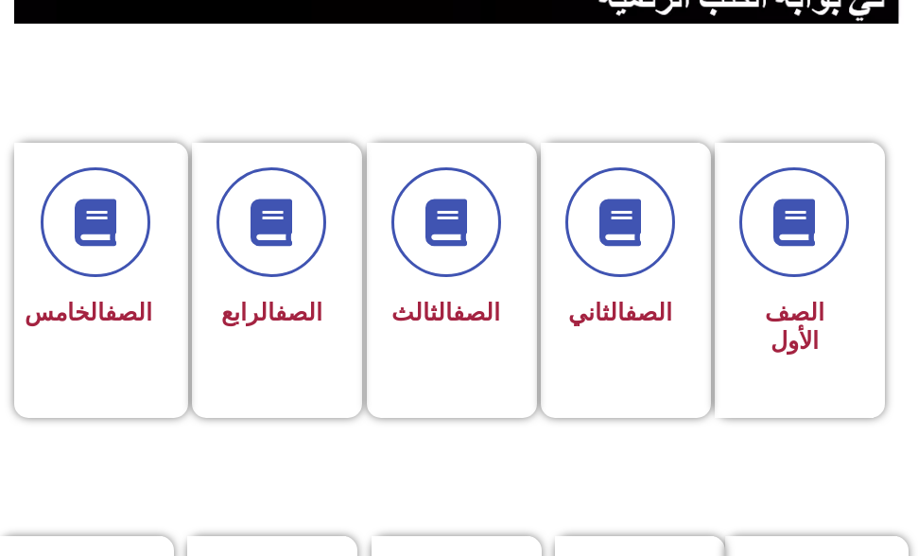
scroll to position [567, 0]
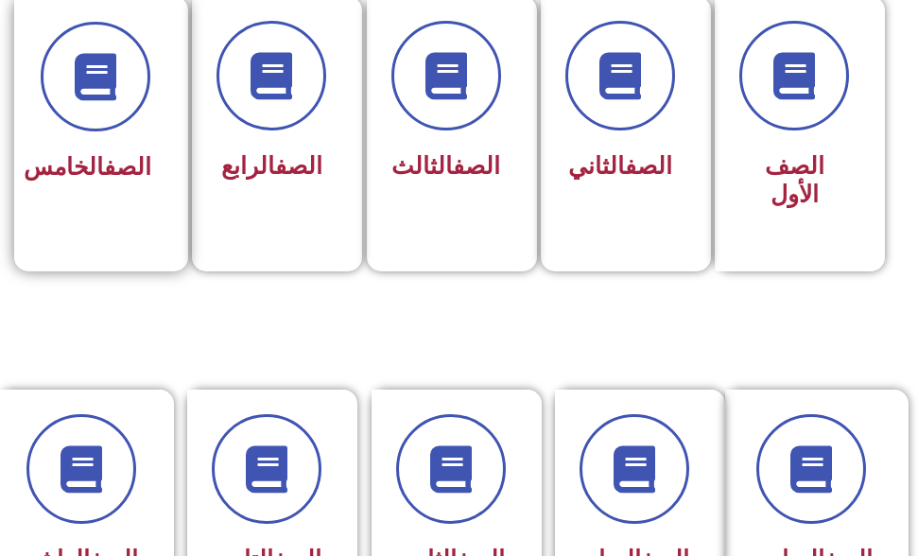
click at [112, 181] on span "الصف الخامس" at bounding box center [88, 166] width 128 height 27
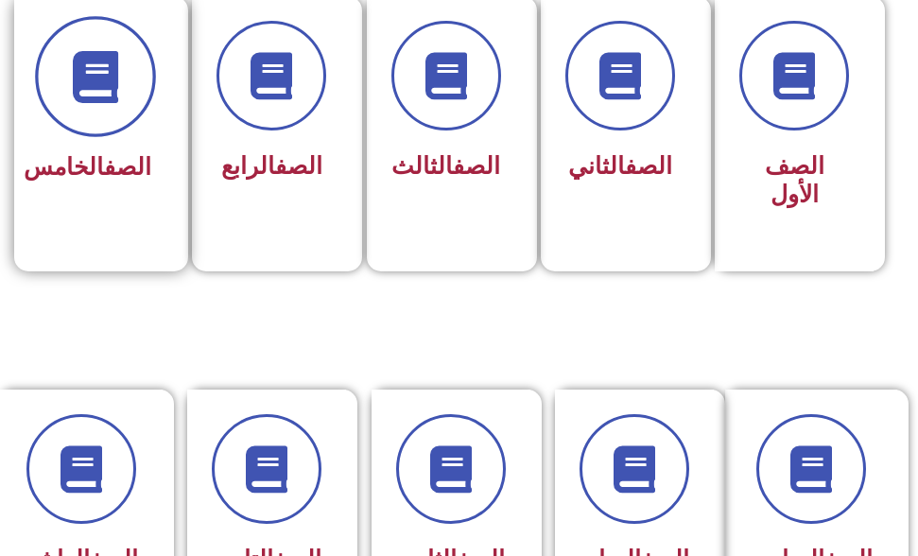
click at [80, 54] on icon at bounding box center [96, 76] width 52 height 52
click at [81, 54] on icon at bounding box center [96, 76] width 52 height 52
click at [84, 57] on icon at bounding box center [96, 76] width 52 height 52
click at [88, 60] on icon at bounding box center [96, 76] width 52 height 52
click at [92, 58] on icon at bounding box center [96, 76] width 52 height 52
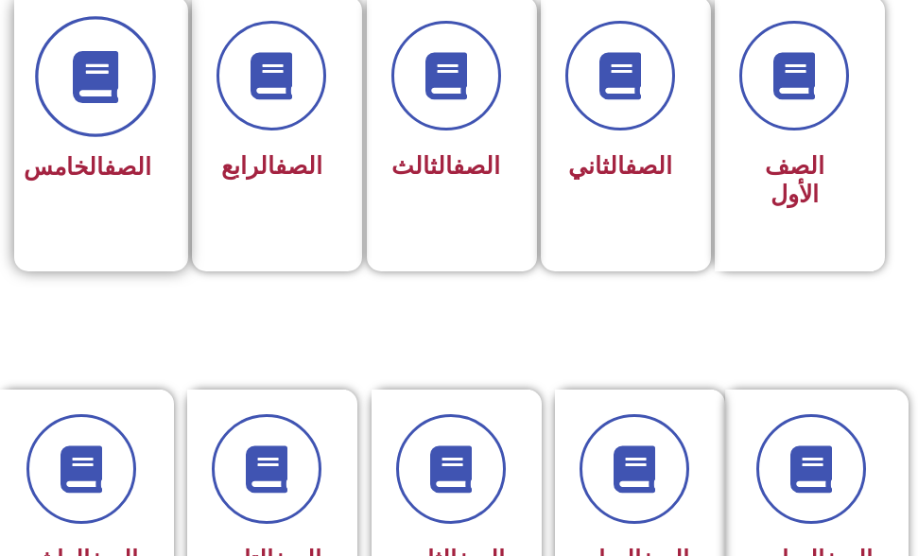
click at [96, 57] on icon at bounding box center [96, 76] width 52 height 52
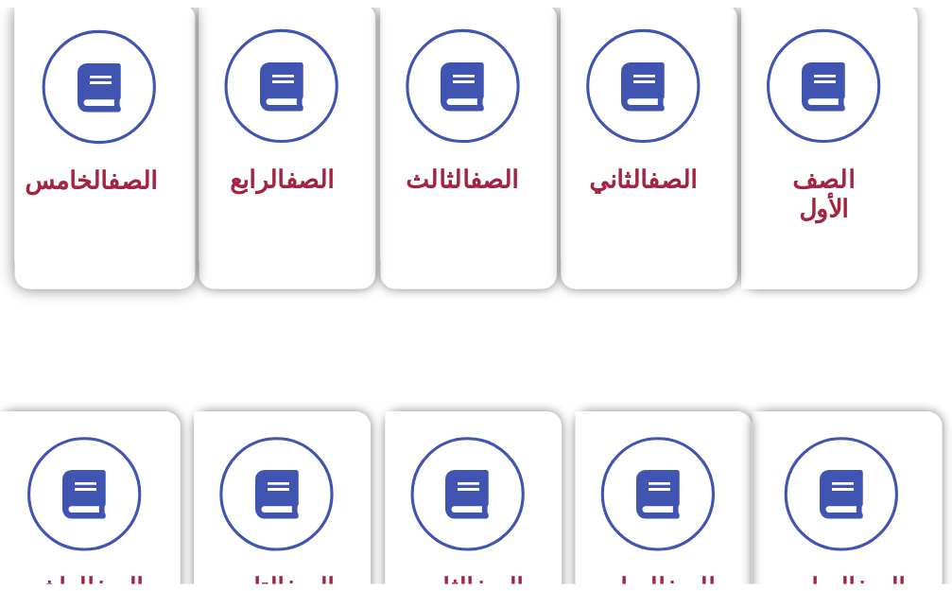
scroll to position [579, 0]
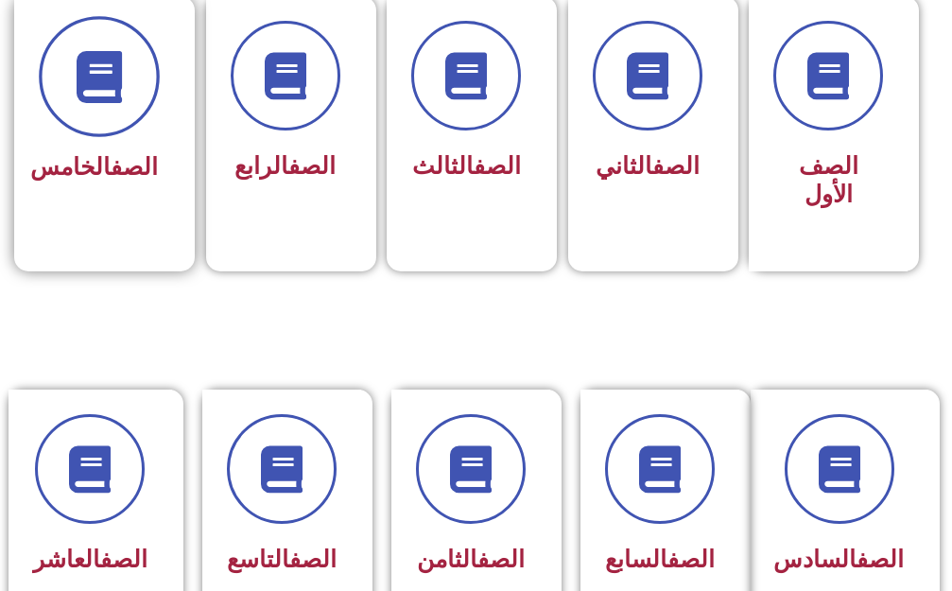
click at [112, 119] on span at bounding box center [99, 76] width 121 height 121
click at [76, 99] on span at bounding box center [99, 76] width 121 height 121
click at [66, 86] on span at bounding box center [99, 76] width 121 height 121
click at [70, 86] on span at bounding box center [99, 76] width 121 height 121
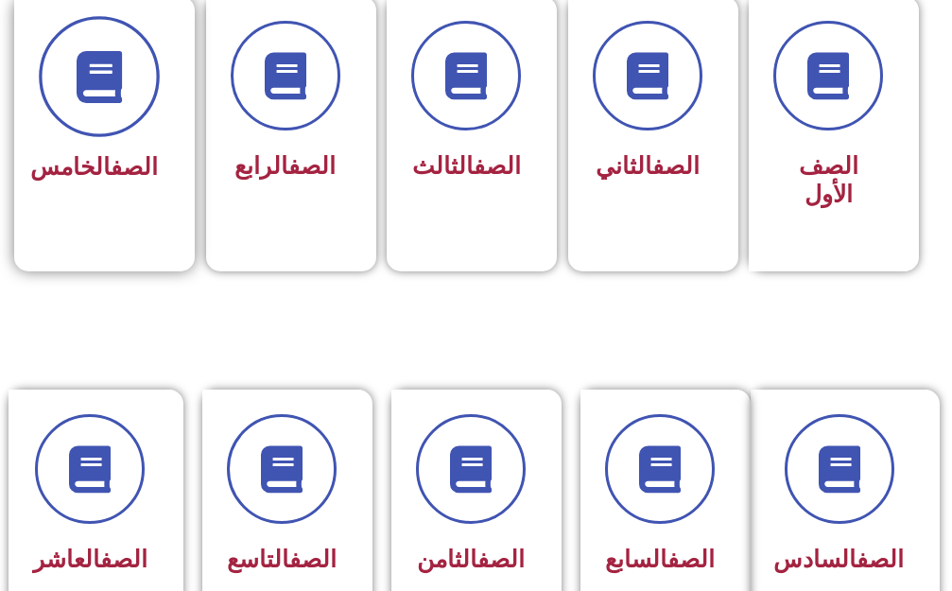
click at [69, 86] on span at bounding box center [99, 76] width 121 height 121
click at [67, 86] on span at bounding box center [99, 76] width 121 height 121
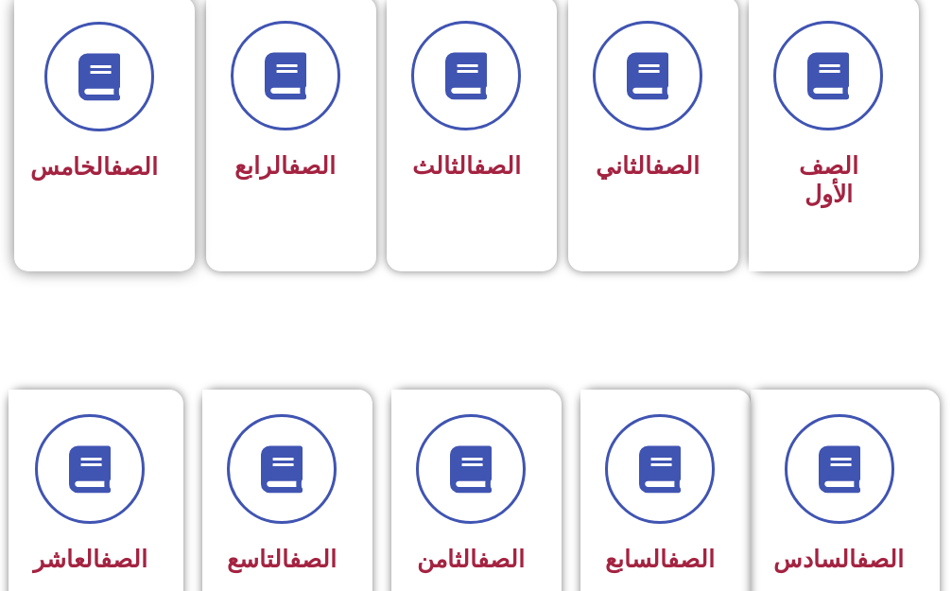
click at [60, 181] on h3 "الصف الخامس" at bounding box center [99, 167] width 118 height 28
click at [61, 181] on h3 "الصف الخامس" at bounding box center [99, 167] width 118 height 28
click at [60, 181] on h3 "الصف الخامس" at bounding box center [99, 167] width 118 height 28
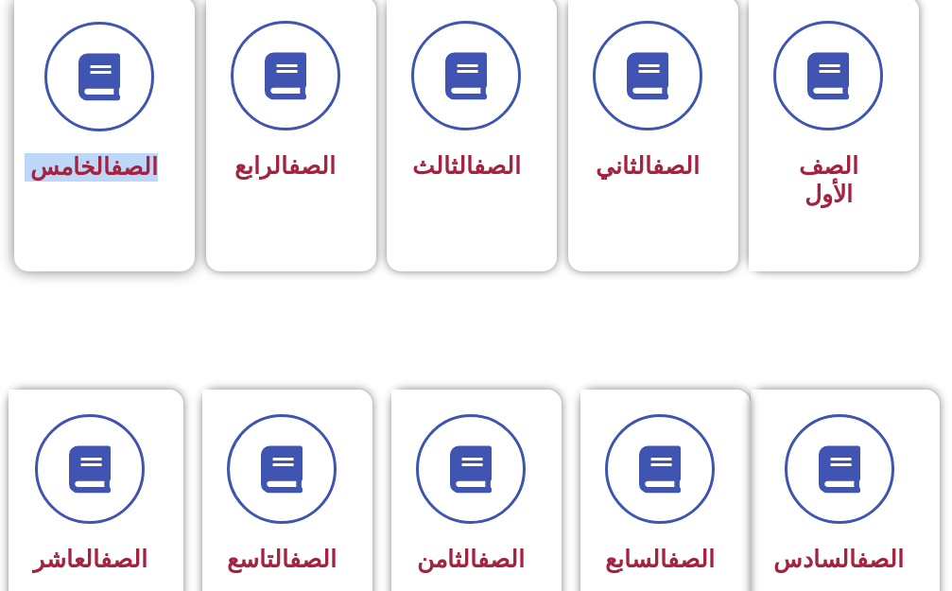
click at [60, 175] on h3 "الصف الخامس" at bounding box center [99, 167] width 118 height 28
click at [60, 153] on h3 "الصف الخامس" at bounding box center [99, 167] width 118 height 28
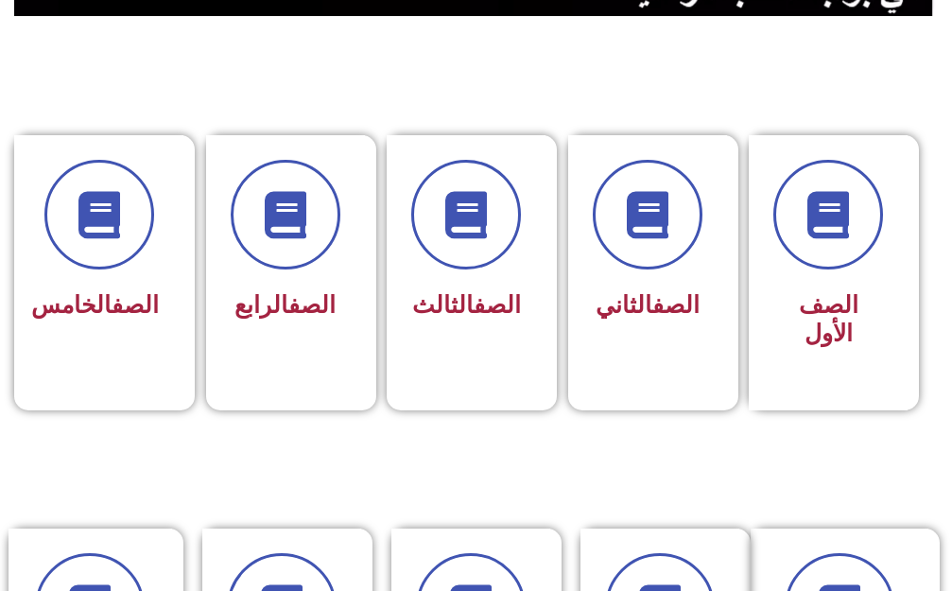
scroll to position [0, 0]
